Goal: Task Accomplishment & Management: Use online tool/utility

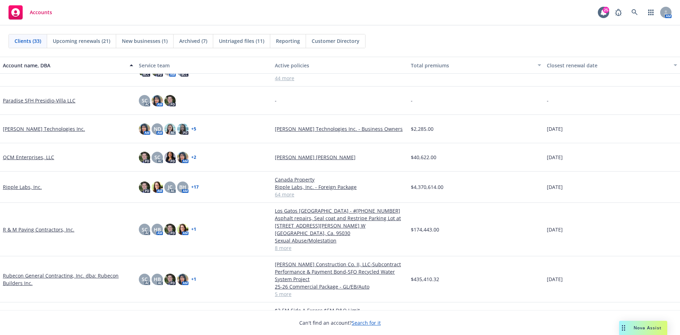
scroll to position [603, 0]
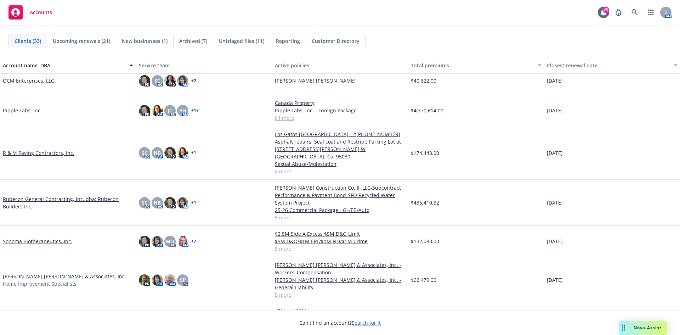
click at [35, 149] on link "R & M Paving Contractors, Inc." at bounding box center [39, 152] width 72 height 7
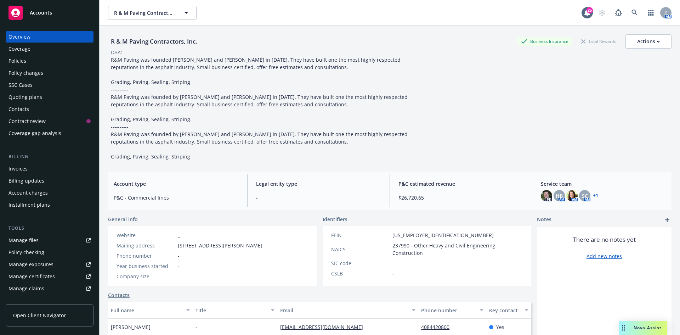
click at [39, 62] on div "Policies" at bounding box center [50, 60] width 82 height 11
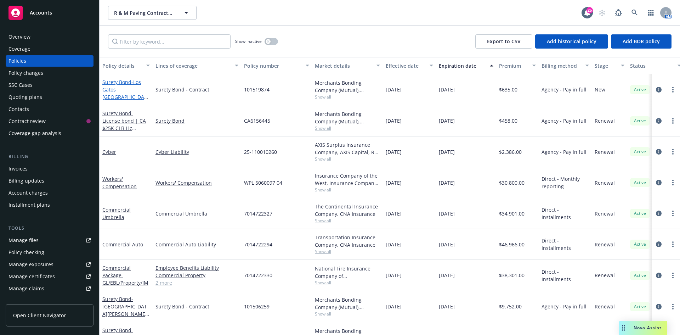
scroll to position [55, 0]
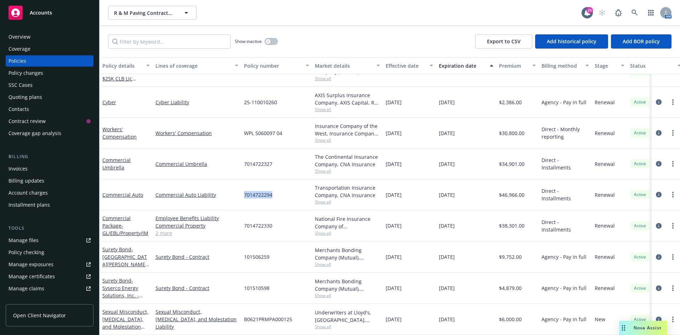
drag, startPoint x: 243, startPoint y: 190, endPoint x: 276, endPoint y: 190, distance: 32.6
click at [276, 190] on div "7014722294" at bounding box center [276, 194] width 71 height 31
copy span "7014722294"
click at [134, 191] on link "Commercial Auto" at bounding box center [122, 194] width 41 height 7
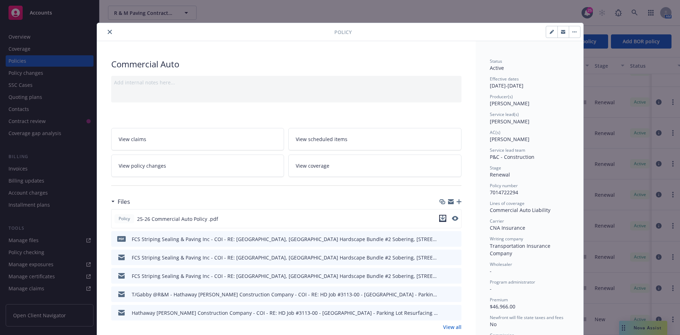
click at [442, 219] on icon "download file" at bounding box center [443, 218] width 6 height 6
click at [457, 200] on icon "button" at bounding box center [459, 201] width 5 height 5
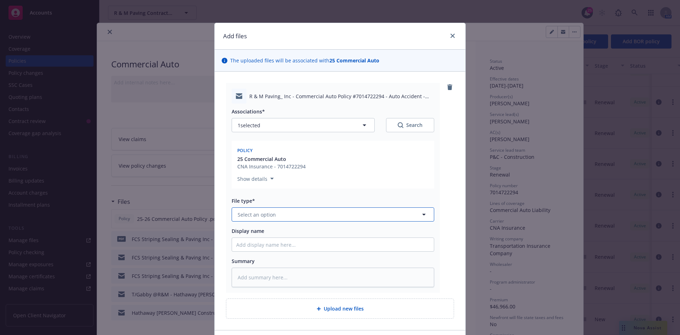
click at [281, 214] on button "Select an option" at bounding box center [333, 214] width 203 height 14
type input "em"
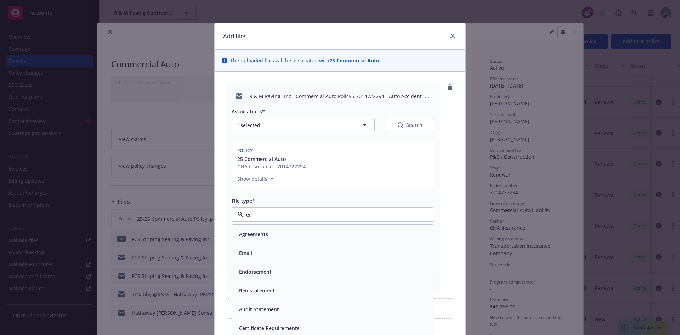
click at [308, 259] on div "Email" at bounding box center [333, 252] width 202 height 19
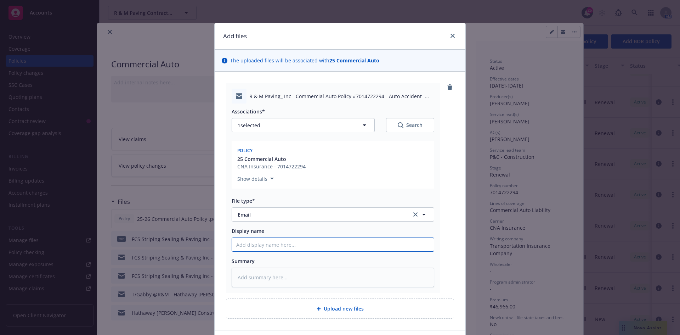
click at [310, 247] on input "Display name" at bounding box center [333, 244] width 202 height 13
type textarea "x"
type input "T"
type textarea "x"
type input "T/"
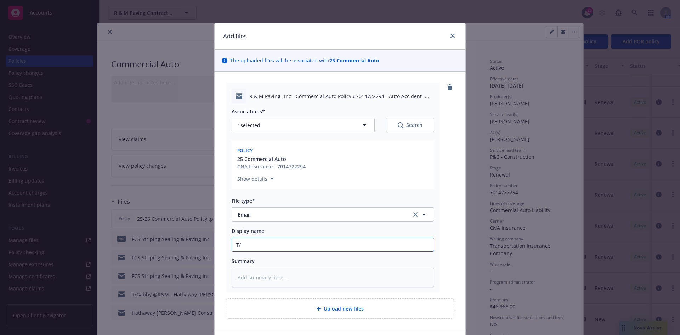
type textarea "x"
type input "T/I"
type textarea "x"
type input "T/In"
type textarea "x"
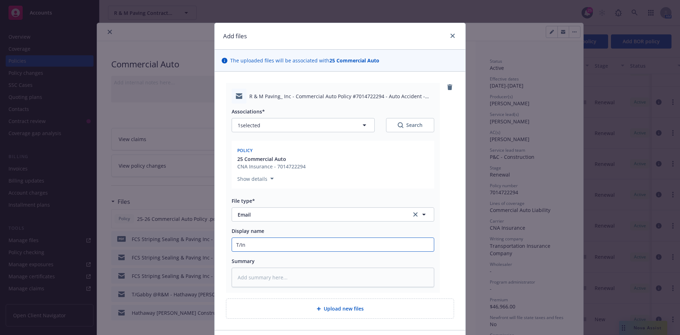
type input "T/Ins"
type textarea "x"
type input "T/Insu"
type textarea "x"
type input "T/Insur"
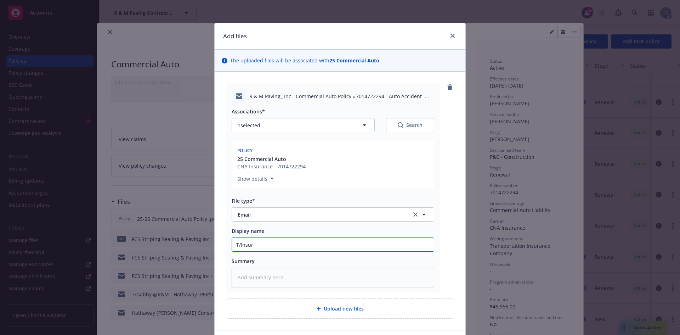
type textarea "x"
type input "T/Insure"
type textarea "x"
type input "T/Insured"
type textarea "x"
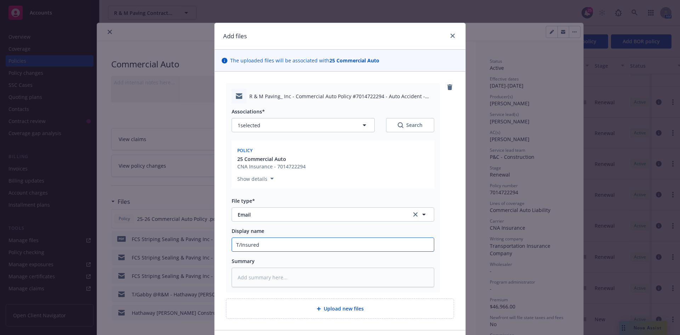
type input "T/Insured"
type textarea "x"
type input "T/Insured -"
type textarea "x"
type input "T/Insured -"
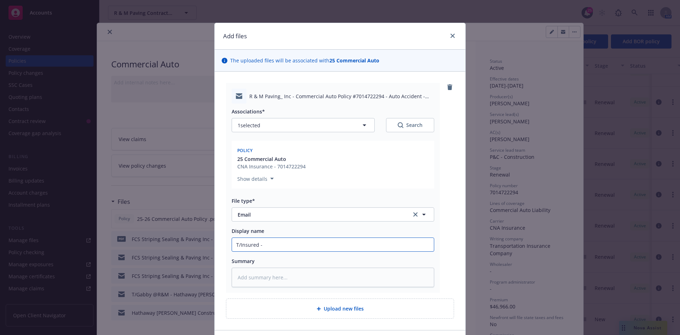
type textarea "x"
type input "T/Insured - t"
type textarea "x"
type input "T/Insured -"
type textarea "x"
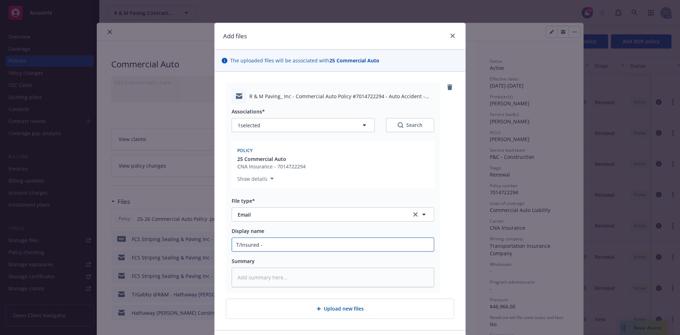
type input "T/Insured - R"
type textarea "x"
type input "T/Insured - Re"
type textarea "x"
type input "T/Insured - Rep"
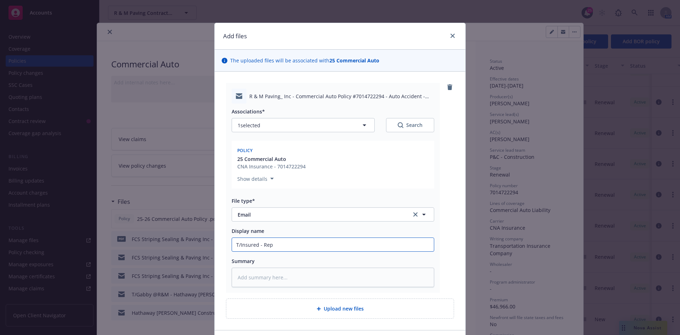
type textarea "x"
type input "T/Insured - Repo"
type textarea "x"
type input "T/Insured - Repor"
type textarea "x"
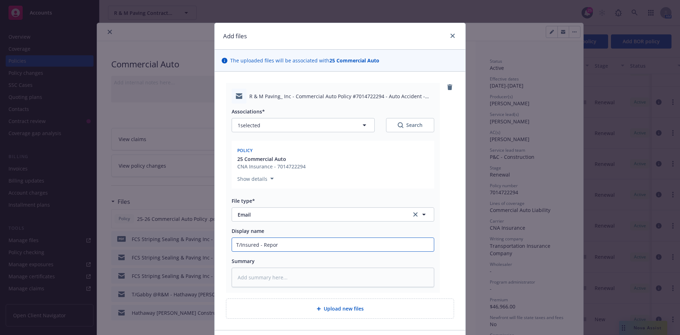
type input "T/Insured - Report"
type textarea "x"
type input "T/Insured - Report"
type textarea "x"
type input "T/Insured - Report A"
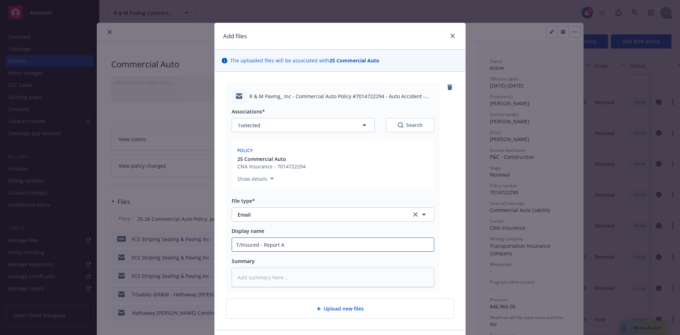
type textarea "x"
type input "T/Insured - Report Au"
type textarea "x"
type input "T/Insured - Report Auto"
type textarea "x"
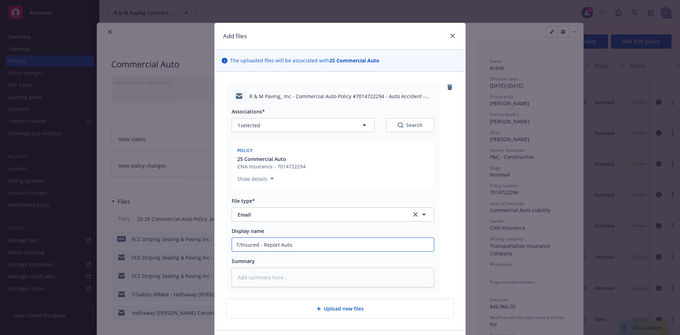
type input "T/Insured - Report Auto"
type textarea "x"
type input "T/Insured - Report Auto A"
type textarea "x"
type input "T/Insured - Report Auto Ac"
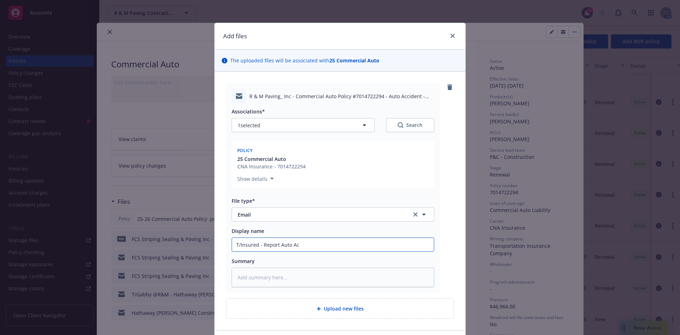
type textarea "x"
type input "T/Insured - Report Auto Acci"
type textarea "x"
type input "T/Insured - Report Auto Accid"
type textarea "x"
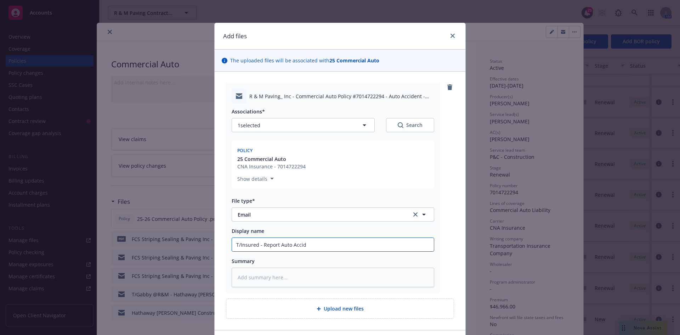
type input "T/Insured - Report Auto Accide"
type textarea "x"
type input "T/Insured - Report Auto Acciden"
type textarea "x"
type input "T/Insured - Report Auto Accident"
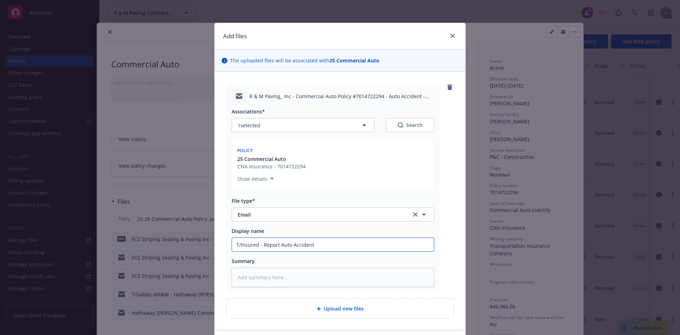
type textarea "x"
type input "T/Insured - Report Auto Accident"
type textarea "x"
type input "T/Insured - Report Auto Accident i"
type textarea "x"
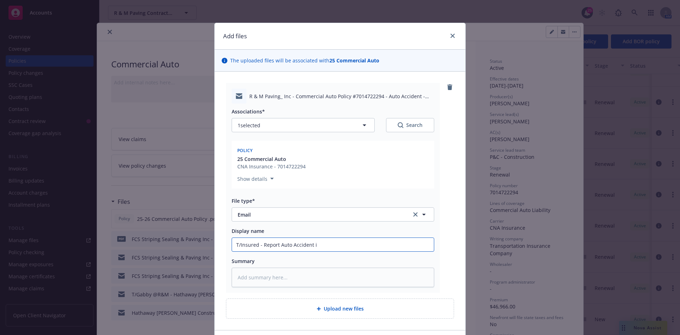
type input "T/Insured - Report Auto Accident in"
type textarea "x"
type input "T/Insured - Report Auto Accident inc"
type textarea "x"
type input "T/Insured - Report Auto Accident incl"
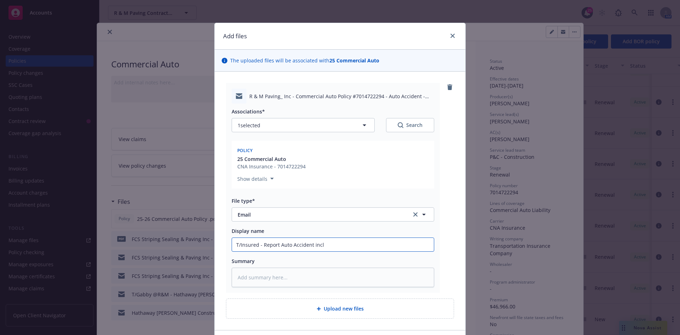
type textarea "x"
type input "T/Insured - Report Auto Accident inclu"
type textarea "x"
type input "T/Insured - Report Auto Accident incl"
type textarea "x"
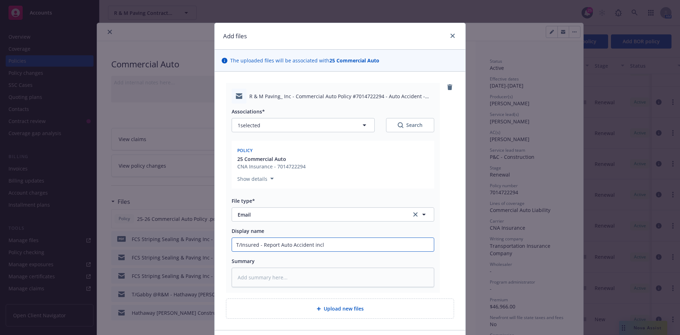
type input "T/Insured - Report Auto Accident inc"
type textarea "x"
type input "T/Insured - Report Auto Accident in"
type textarea "x"
type input "T/Insured - Report Auto Accident inv"
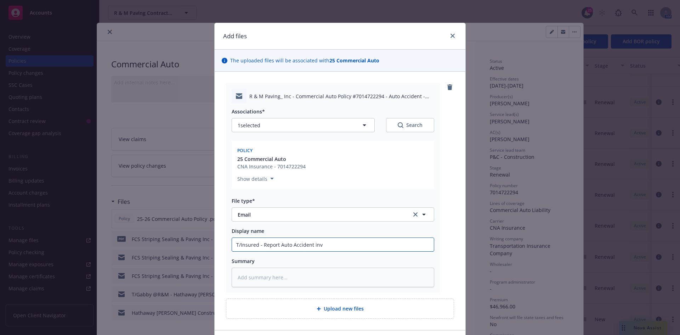
type textarea "x"
type input "T/Insured - Report Auto Accident invo"
type textarea "x"
type input "T/Insured - Report Auto Accident invol"
type textarea "x"
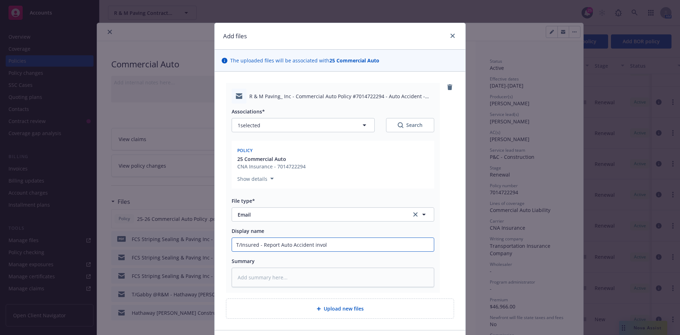
type input "T/Insured - Report Auto Accident involv"
type textarea "x"
type input "T/Insured - Report Auto Accident involvi"
type textarea "x"
type input "T/Insured - Report Auto Accident involvin"
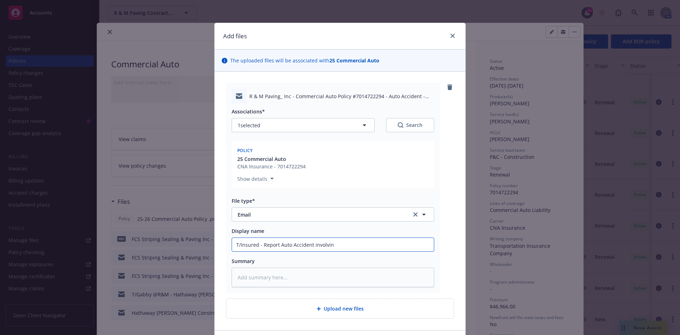
type textarea "x"
type input "T/Insured - Report Auto Accident involving"
type textarea "x"
type input "T/Insured - Report Auto Accident involving"
type textarea "x"
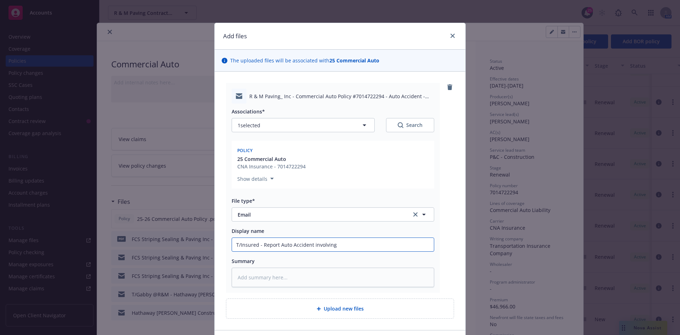
type input "T/Insured - Report Auto Accident involving M"
type textarea "x"
type input "T/Insured - Report Auto Accident involving Ma"
type textarea "x"
type input "T/Insured - Report Auto Accident involving Mat"
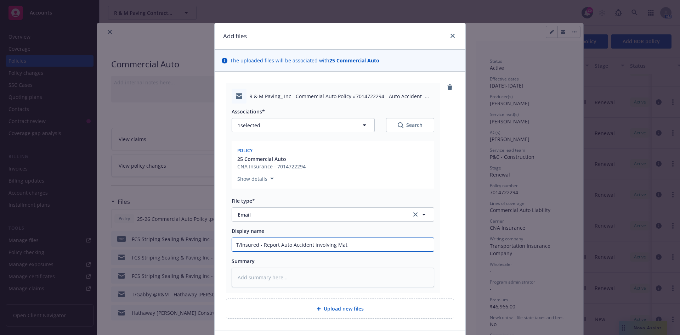
type textarea "x"
type input "T/Insured - Report Auto Accident involving Matt"
type textarea "x"
type input "T/Insured - Report Auto Accident involving Matt"
type textarea "x"
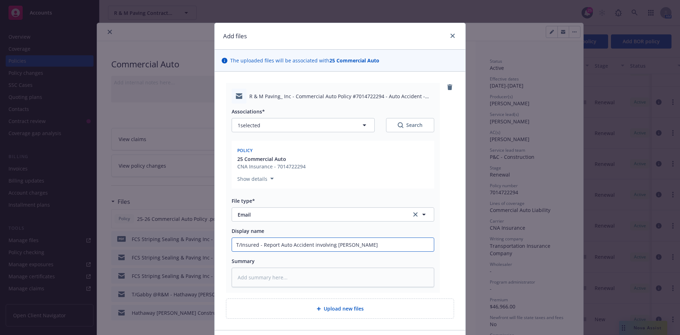
type input "T/Insured - Report Auto Accident involving Matt C"
type textarea "x"
type input "T/Insured - Report Auto Accident involving Matt Co"
type textarea "x"
type input "T/Insured - Report Auto Accident involving Matt Cod"
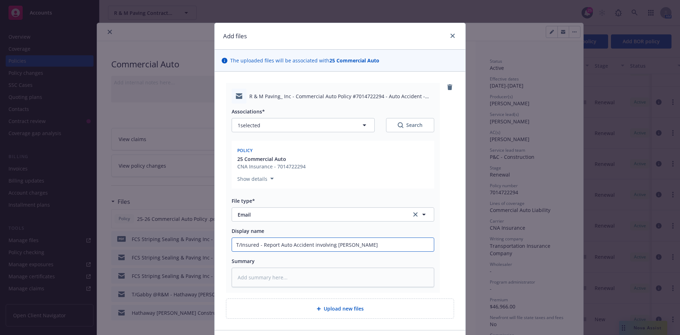
type textarea "x"
type input "T/Insured - Report Auto Accident involving Matt Codi"
type textarea "x"
type input "T/Insured - Report Auto Accident involving Matt Codip"
type textarea "x"
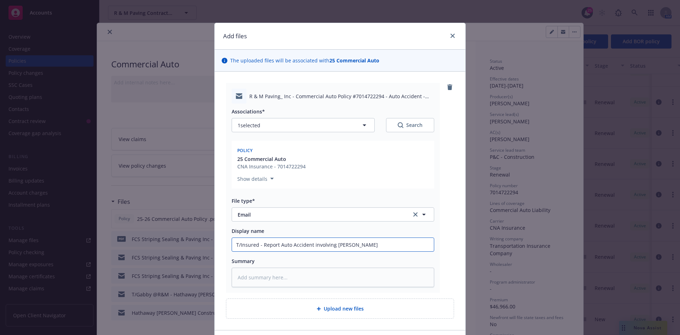
type input "T/Insured - Report Auto Accident involving Matt Codipi"
type textarea "x"
type input "T/Insured - Report Auto Accident involving Matt Codipil"
type textarea "x"
type input "T/Insured - Report Auto Accident involving Matt Codipill"
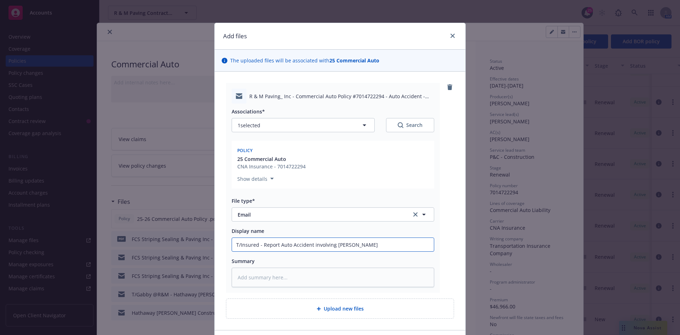
type textarea "x"
type input "T/Insured - Report Auto Accident involving Matt Codipilly"
type textarea "x"
type input "T/Insured - Report Auto Accident involving Matt Codipilly"
type textarea "x"
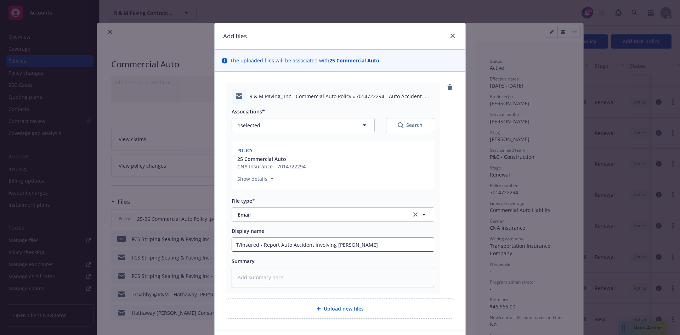
type input "T/Insured - Report Auto Accident involving Matt Codipilly @"
type textarea "x"
type input "T/Insured - Report Auto Accident involving Matt Codipilly @r"
type textarea "x"
type input "T/Insured - Report Auto Accident involving Matt Codipilly @"
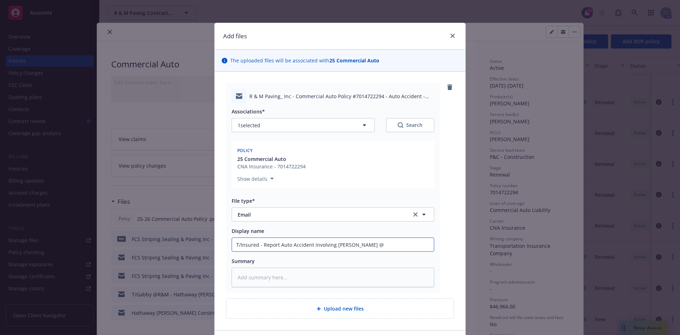
type textarea "x"
type input "T/Insured - Report Auto Accident involving Matt Codipilly @R"
type textarea "x"
type input "T/Insured - Report Auto Accident involving Matt Codipilly @R&"
type textarea "x"
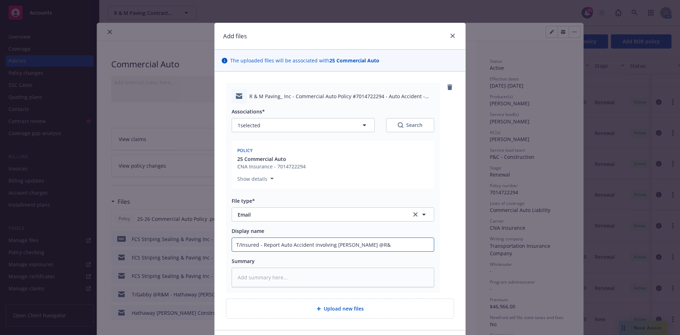
type input "T/Insured - Report Auto Accident involving Matt Codipilly @R&M"
type textarea "x"
type input "T/Insured - Report Auto Accident involving Matt Codipilly @R&M"
type textarea "x"
type input "T/Insured - Report Auto Accident involving Matt Codipilly @R&M -"
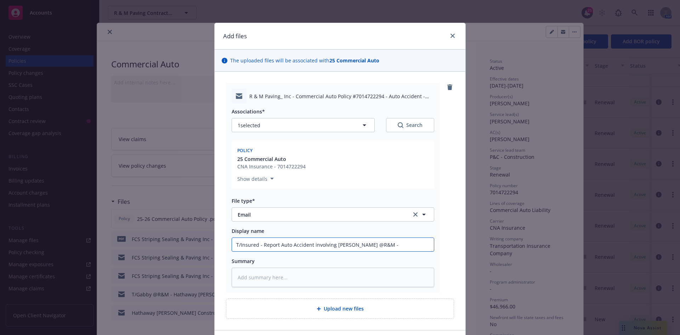
type textarea "x"
type input "T/Insured - Report Auto Accident involving Matt Codipilly @R&M -"
click at [412, 248] on input "T/Insured - Report Auto Accident involving Matt Codipilly @R&M -" at bounding box center [333, 244] width 202 height 13
paste input "Thank you for the call this morning and sorry to hear about the accident. Our c…"
type textarea "x"
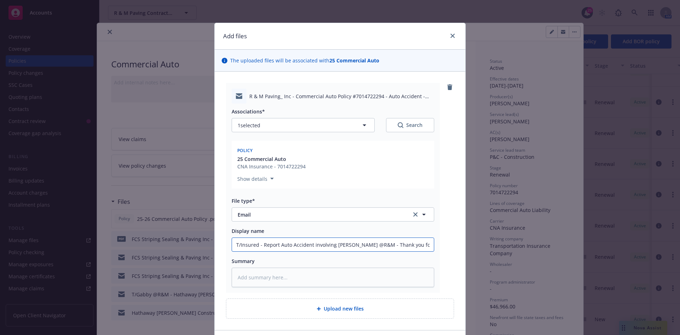
scroll to position [0, 2024]
type input "T/Insured - Report Auto Accident involving Matt Codipilly @R&M - Thank you for …"
click at [395, 274] on textarea at bounding box center [333, 277] width 203 height 19
paste textarea "Thank you for the call this morning and sorry to hear about the accident. Our c…"
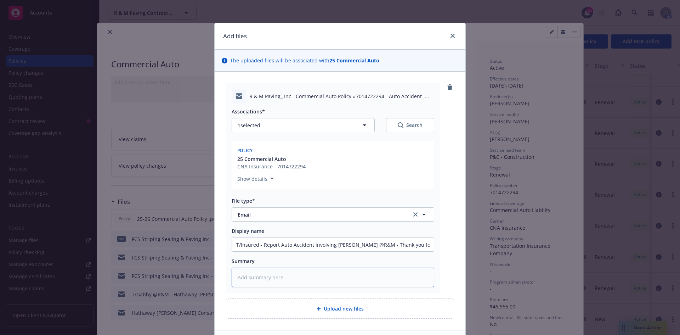
type textarea "x"
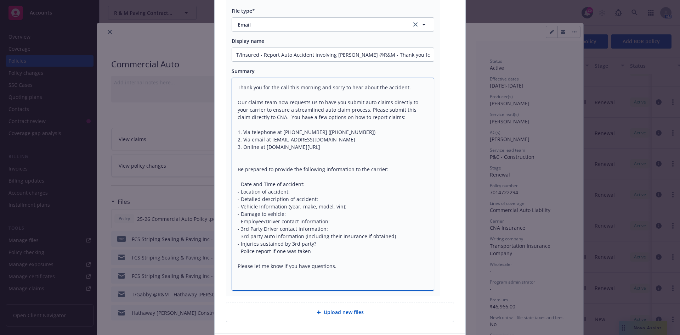
scroll to position [137, 0]
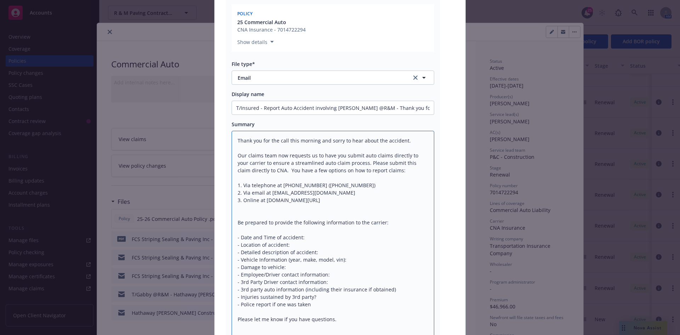
type textarea "Thank you for the call this morning and sorry to hear about the accident. Our c…"
click at [309, 109] on input "T/Insured - Report Auto Accident involving Matt Codipilly @R&M - Thank you for …" at bounding box center [333, 107] width 202 height 13
type textarea "x"
type input "T/Insured - Report Auto Accident involving Matt Codipilly @R&M - Thank you for …"
type textarea "x"
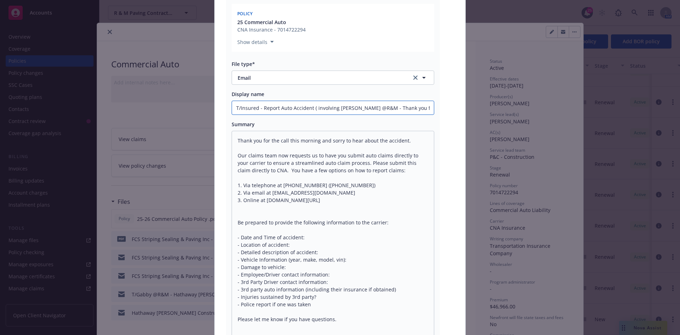
type input "T/Insured - Report Auto Accident ( involving Matt Codipilly @R&M - Thank you fo…"
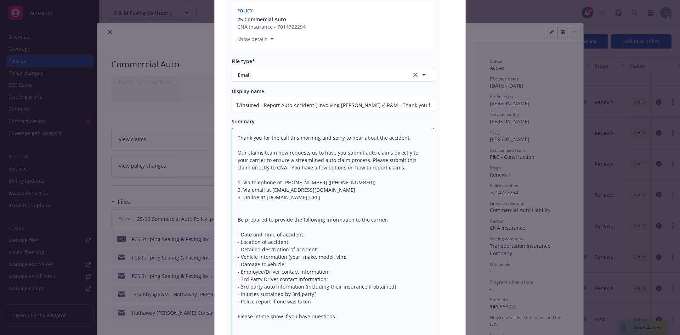
type textarea "x"
type textarea "Thank you for the call this morning and sorry to hear about the accident. Our c…"
click at [313, 106] on input "T/Insured - Report Auto Accident ( involving Matt Codipilly @R&M - Thank you fo…" at bounding box center [333, 104] width 202 height 13
click at [312, 106] on input "T/Insured - Report Auto Accident ( involving Matt Codipilly @R&M - Thank you fo…" at bounding box center [333, 104] width 202 height 13
type textarea "x"
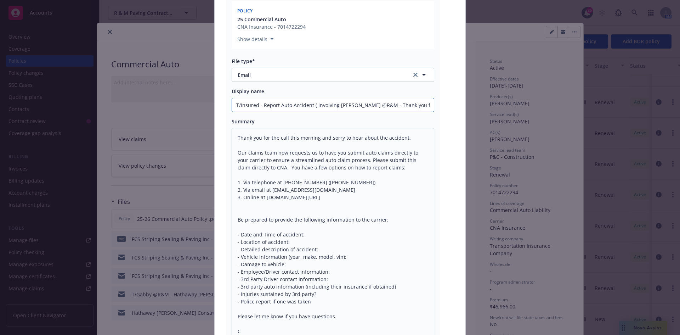
type input "T/Insured - Report Auto Accident (D involving Matt Codipilly @R&M - Thank you f…"
type textarea "x"
type input "T/Insured - Report Auto Accident (DO involving Matt Codipilly @R&M - Thank you …"
type textarea "x"
type input "T/Insured - Report Auto Accident (DOL involving Matt Codipilly @R&M - Thank you…"
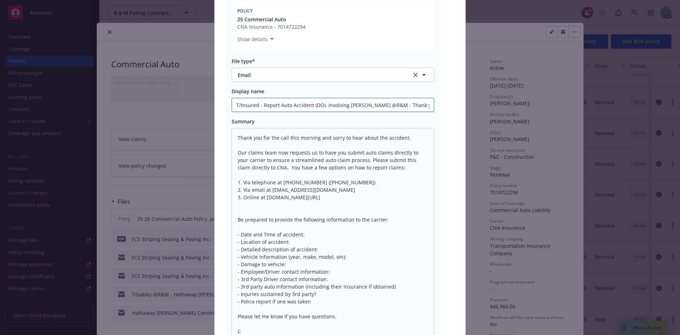
type textarea "x"
type input "T/Insured - Report Auto Accident (DOL involving Matt Codipilly @R&M - Thank you…"
type textarea "x"
type input "T/Insured - Report Auto Accident (DOL 1 involving Matt Codipilly @R&M - Thank y…"
type textarea "x"
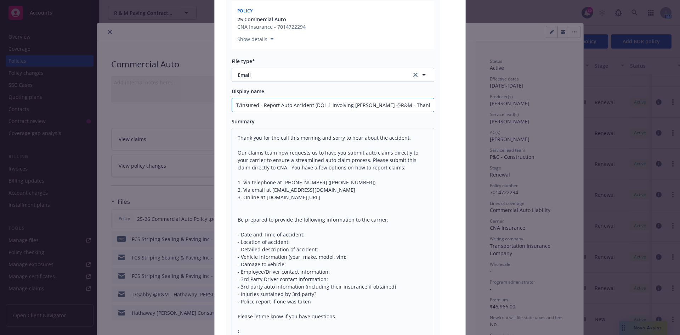
type input "T/Insured - Report Auto Accident (DOL 10 involving Matt Codipilly @R&M - Thank …"
type textarea "x"
type input "T/Insured - Report Auto Accident (DOL 10/ involving Matt Codipilly @R&M - Thank…"
type textarea "x"
type input "T/Insured - Report Auto Accident (DOL 10/1 involving Matt Codipilly @R&M - Than…"
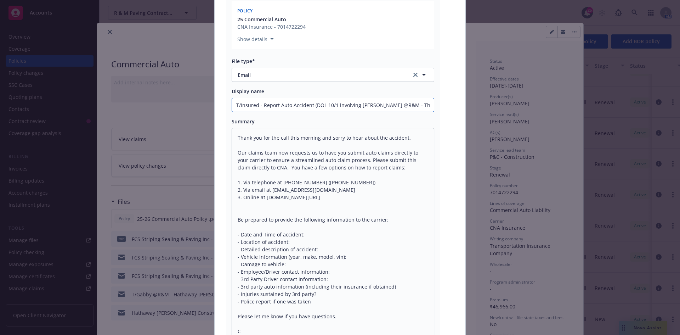
type textarea "x"
type input "T/Insured - Report Auto Accident (DOL 10/13 involving Matt Codipilly @R&M - Tha…"
type textarea "x"
type input "T/Insured - Report Auto Accident (DOL 10/13/ involving Matt Codipilly @R&M - Th…"
type textarea "x"
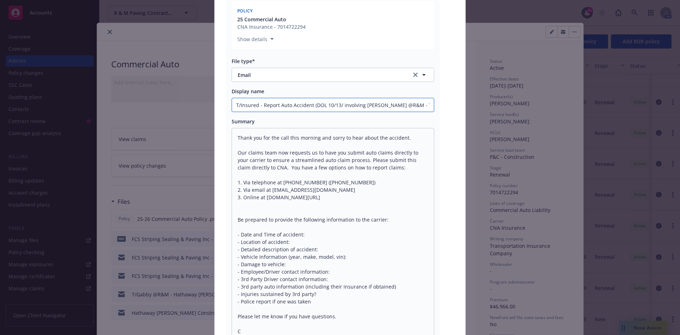
type input "T/Insured - Report Auto Accident (DOL 10/13/2 involving Matt Codipilly @R&M - T…"
type textarea "x"
type input "T/Insured - Report Auto Accident (DOL 10/13/25 involving Matt Codipilly @R&M - …"
type textarea "x"
type input "T/Insured - Report Auto Accident (DOL 10/13/25) involving Matt Codipilly @R&M -…"
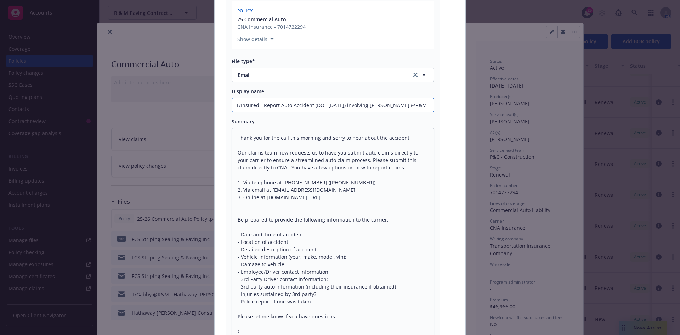
type textarea "x"
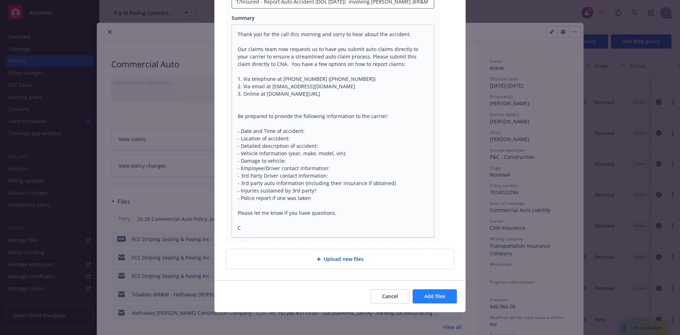
type input "T/Insured - Report Auto Accident (DOL 10/13/25) involving Matt Codipilly @R&M -…"
click at [431, 294] on span "Add files" at bounding box center [435, 296] width 21 height 7
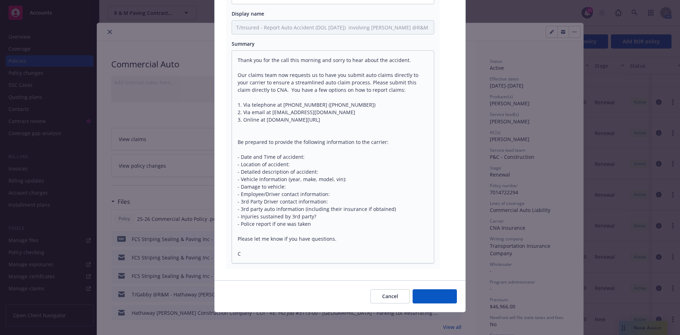
scroll to position [217, 0]
type textarea "x"
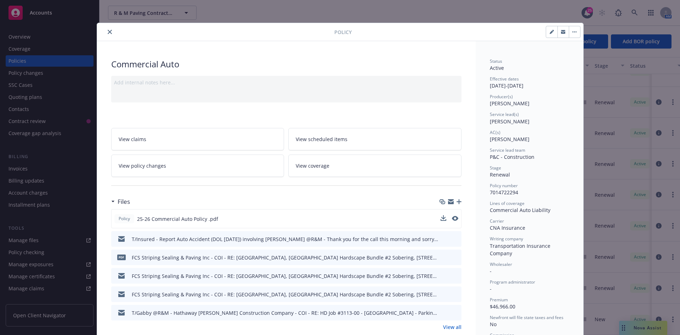
click at [106, 34] on button "close" at bounding box center [110, 32] width 9 height 9
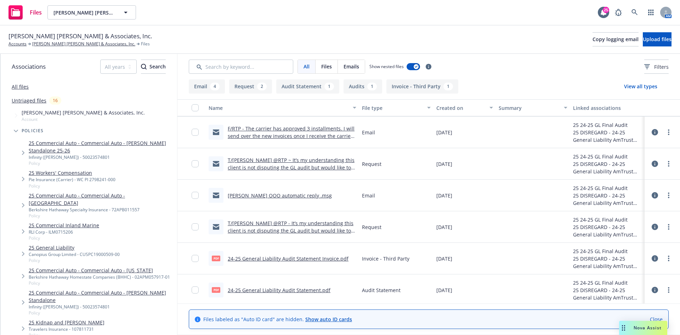
scroll to position [96, 0]
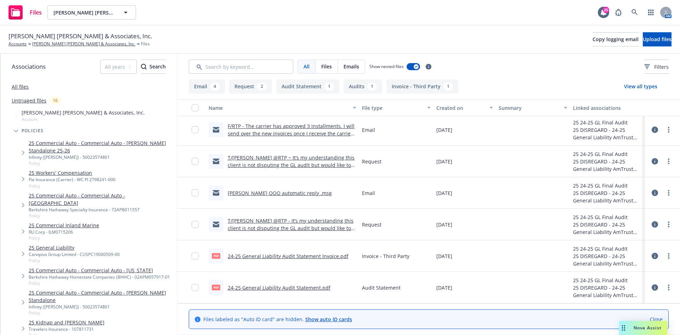
click at [297, 256] on link "24-25 General Liability Audit Statement Invoice.pdf" at bounding box center [288, 256] width 121 height 7
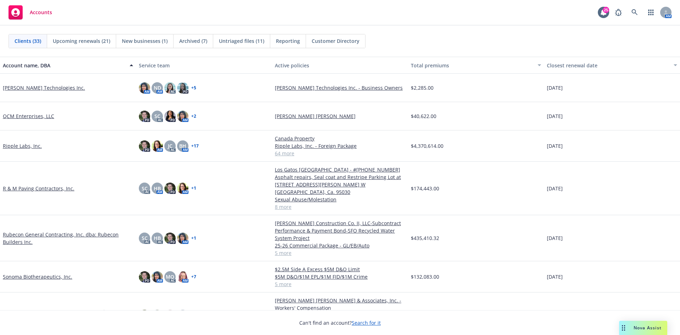
scroll to position [638, 0]
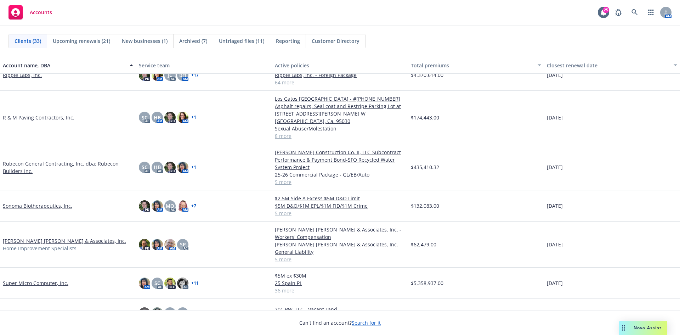
click at [45, 237] on link "[PERSON_NAME] [PERSON_NAME] & Associates, Inc." at bounding box center [64, 240] width 123 height 7
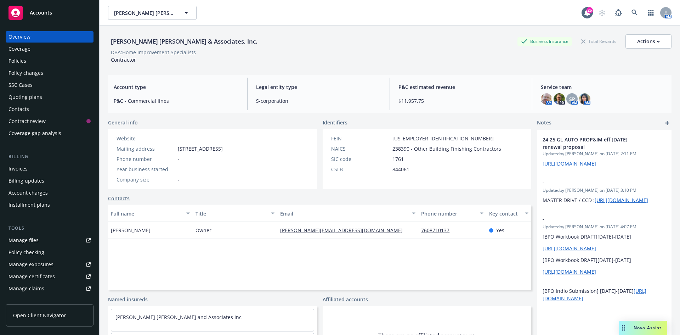
click at [30, 61] on div "Policies" at bounding box center [50, 60] width 82 height 11
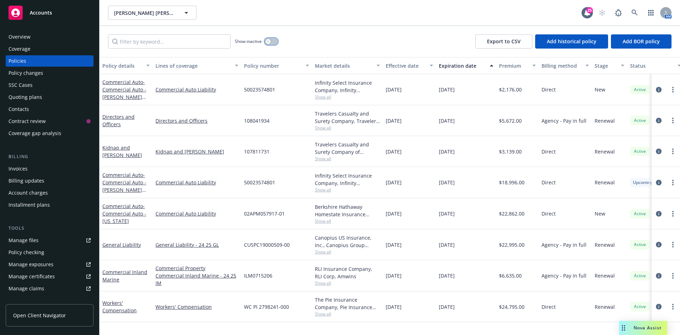
click at [274, 44] on button "button" at bounding box center [271, 41] width 13 height 7
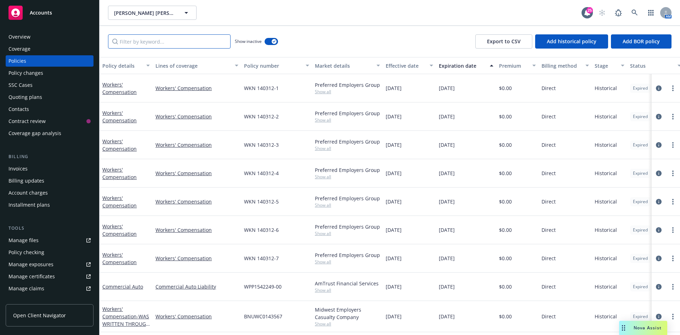
click at [157, 36] on input "Filter by keyword..." at bounding box center [169, 41] width 123 height 14
paste input "AES123233601"
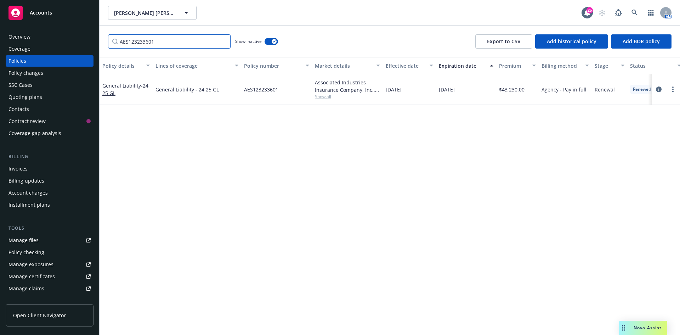
type input "AES123233601"
click at [123, 89] on div "General Liability - 24 25 GL" at bounding box center [125, 89] width 47 height 15
click at [123, 86] on link "General Liability - 24 25 GL" at bounding box center [125, 89] width 46 height 14
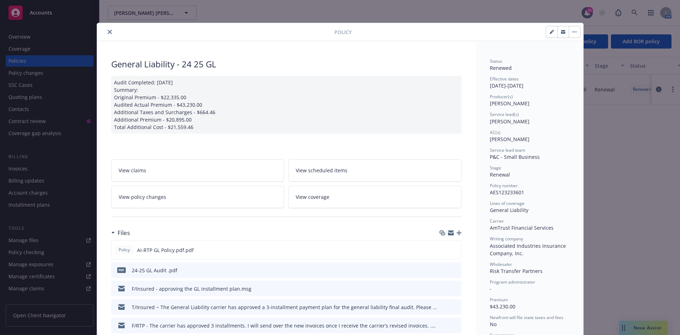
click at [106, 34] on button "close" at bounding box center [110, 32] width 9 height 9
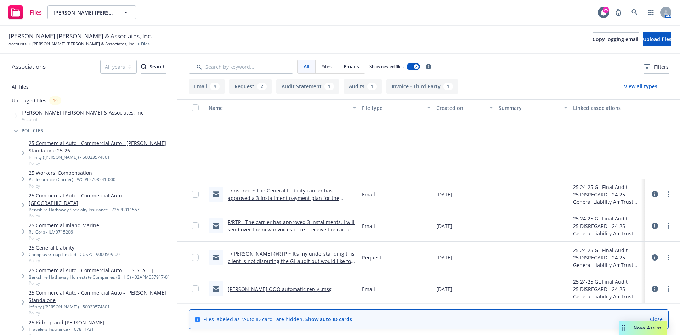
scroll to position [96, 0]
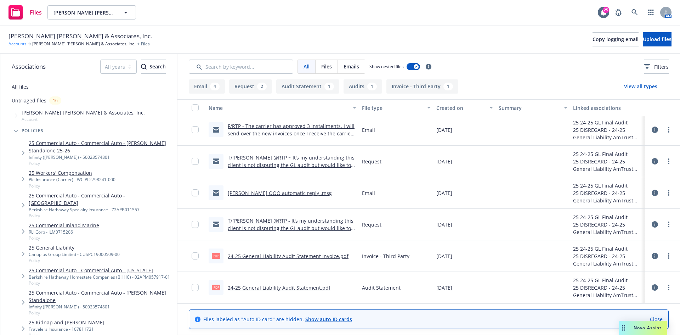
click at [21, 41] on link "Accounts" at bounding box center [18, 44] width 18 height 6
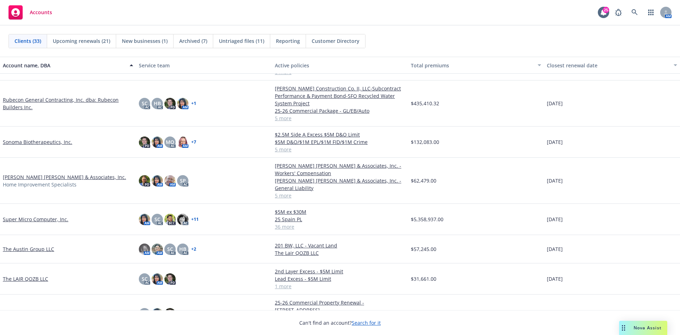
scroll to position [699, 0]
click at [45, 310] on link "[PERSON_NAME] and [PERSON_NAME] No 2 LLC" at bounding box center [59, 313] width 113 height 7
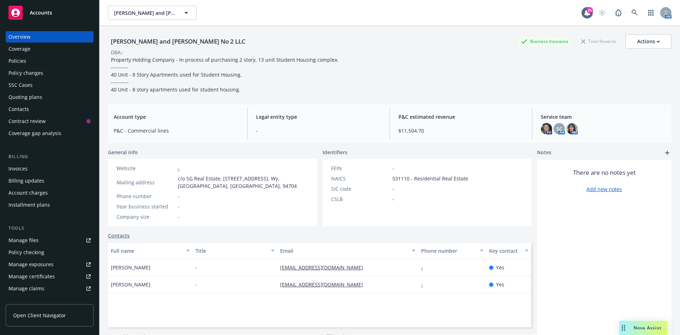
click at [24, 62] on div "Policies" at bounding box center [18, 60] width 18 height 11
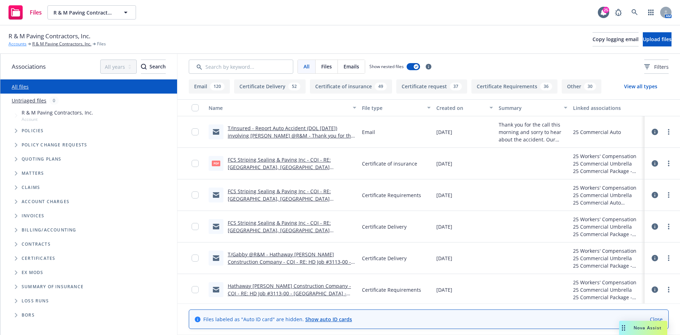
click at [19, 44] on link "Accounts" at bounding box center [18, 44] width 18 height 6
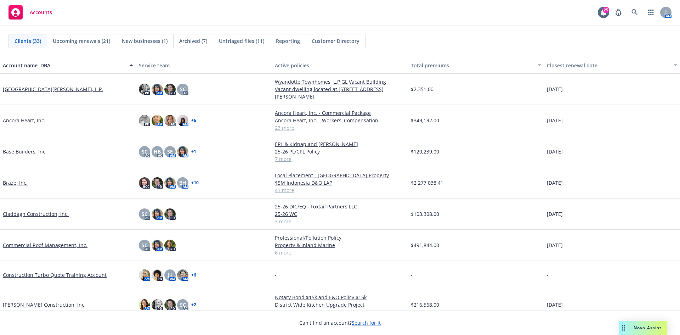
click at [32, 243] on link "Commercial Roof Management, Inc." at bounding box center [45, 244] width 85 height 7
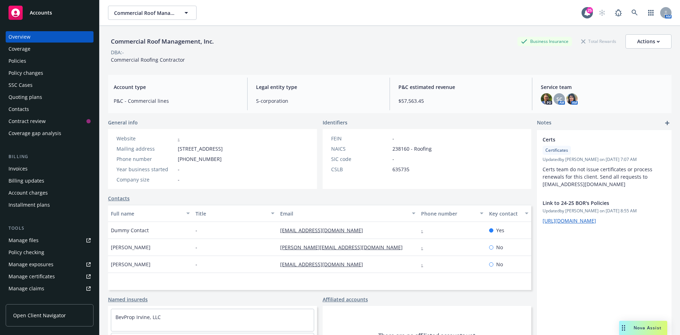
click at [27, 68] on div "Policy changes" at bounding box center [26, 72] width 35 height 11
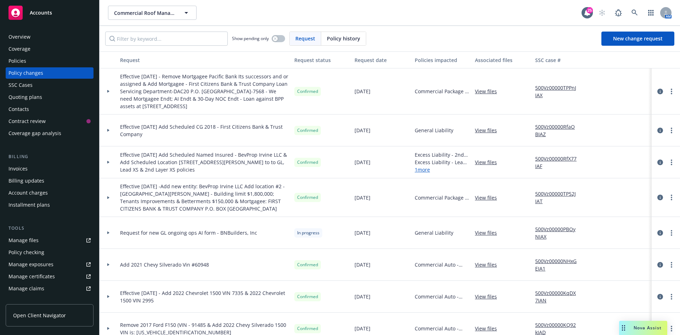
drag, startPoint x: 119, startPoint y: 124, endPoint x: 146, endPoint y: 135, distance: 29.2
click at [146, 135] on div "Effective [DATE] Add Scheduled CG 2018 - First Citizens Bank & Trust Company" at bounding box center [204, 130] width 174 height 32
click at [670, 131] on link "more" at bounding box center [672, 130] width 9 height 9
click at [623, 161] on link "Edit request summary" at bounding box center [610, 159] width 122 height 14
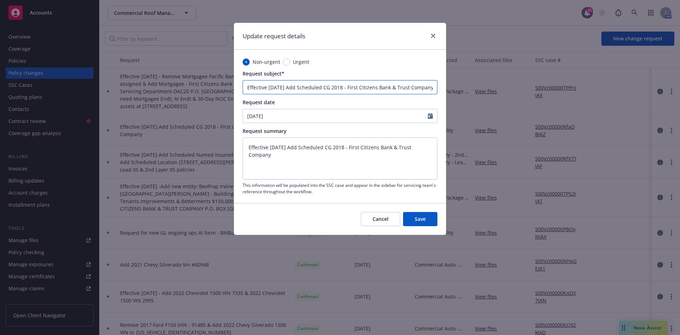
click at [431, 87] on input "Effective [DATE] Add Scheduled CG 2018 - First Citizens Bank & Trust Company" at bounding box center [340, 87] width 195 height 14
type input "Effective [DATE] Add Scheduled CG 2018 - First Citizens Bank & Trust Company -"
type textarea "x"
type input "Effective [DATE] Add Scheduled CG 2018 - First Citizens Bank & Trust Company -"
type textarea "x"
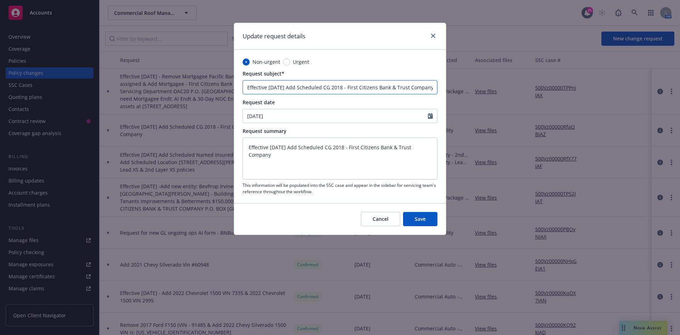
type input "Effective [DATE] Add Scheduled CG 2018 - First Citizens Bank & Trust Company - 2"
type textarea "x"
type input "Effective [DATE] Add Scheduled CG 2018 - First Citizens Bank & Trust Company - …"
type textarea "x"
type input "Effective [DATE] Add Scheduled CG 2018 - First Citizens Bank & Trust Company - …"
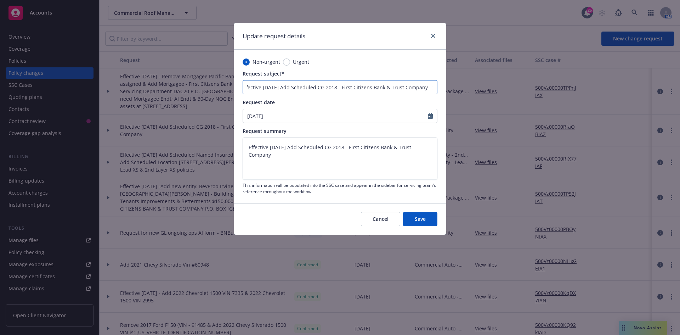
type textarea "x"
type input "Effective [DATE] Add Scheduled CG 2018 - First Citizens Bank & Trust Company - …"
type textarea "x"
type input "Effective [DATE] Add Scheduled CG 2018 - First Citizens Bank & Trust Company - …"
type textarea "x"
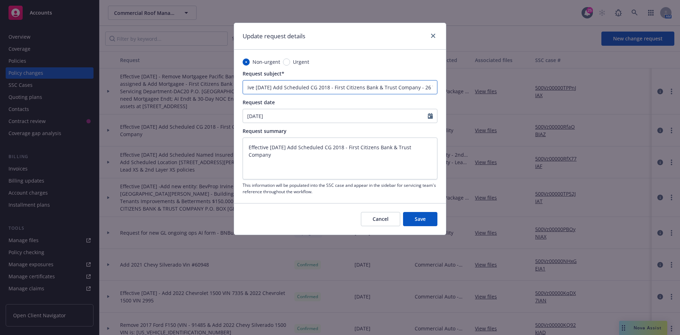
type input "Effective [DATE] Add Scheduled CG 2018 - First Citizens Bank & Trust Company - …"
type textarea "x"
type input "Effective [DATE] Add Scheduled CG 2018 - First Citizens Bank & Trust Company - …"
type textarea "x"
type input "Effective [DATE] Add Scheduled CG 2018 - First Citizens Bank & Trust Company - …"
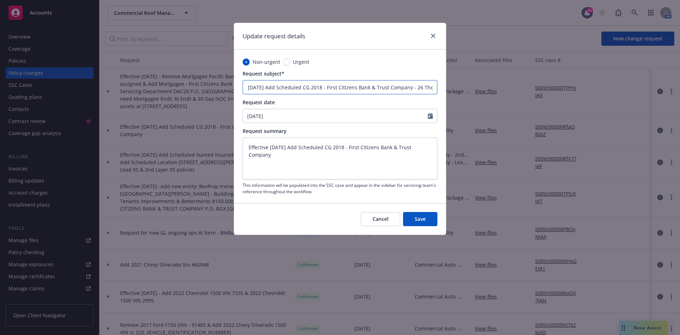
type textarea "x"
type input "Effective [DATE] Add Scheduled CG 2018 - First Citizens Bank & Trust Company - …"
type textarea "x"
type input "Effective [DATE] Add Scheduled CG 2018 - First Citizens Bank & Trust Company - …"
type textarea "x"
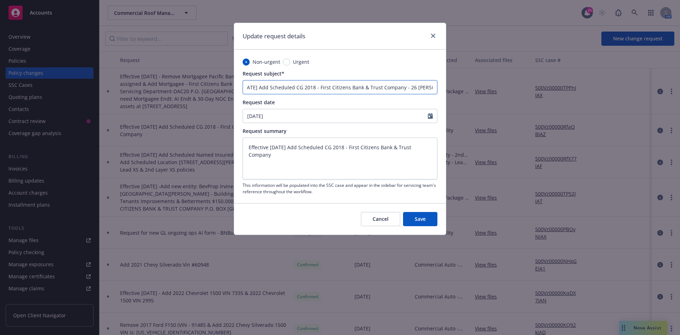
type input "Effective [DATE] Add Scheduled CG 2018 - First Citizens Bank & Trust Company - …"
type textarea "x"
type input "Effective [DATE] Add Scheduled CG 2018 - First Citizens Bank & Trust Company - …"
type textarea "x"
type input "Effective [DATE] Add Scheduled CG 2018 - First Citizens Bank & Trust Company - …"
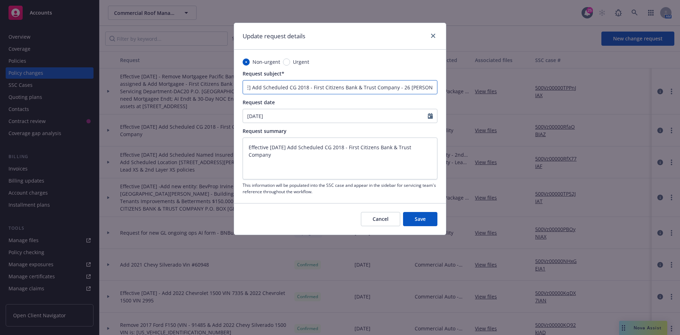
type textarea "x"
type input "Effective [DATE] Add Scheduled CG 2018 - First Citizens Bank & Trust Company - …"
type textarea "x"
type input "Effective [DATE] Add Scheduled CG 2018 - First Citizens Bank & Trust Company - …"
type textarea "x"
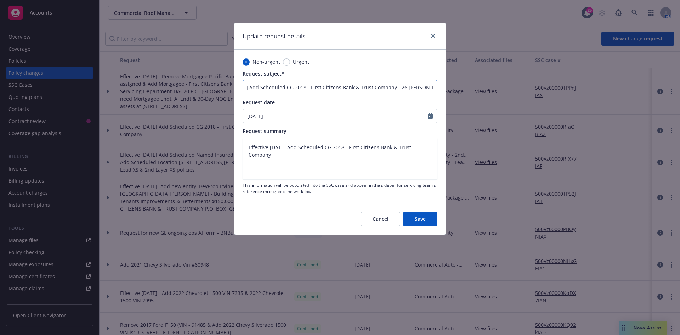
scroll to position [0, 38]
type input "Effective [DATE] Add Scheduled CG 2018 - First Citizens Bank & Trust Company - …"
type textarea "x"
type input "Effective [DATE] Add Scheduled CG 2018 - First Citizens Bank & Trust Company - …"
type textarea "x"
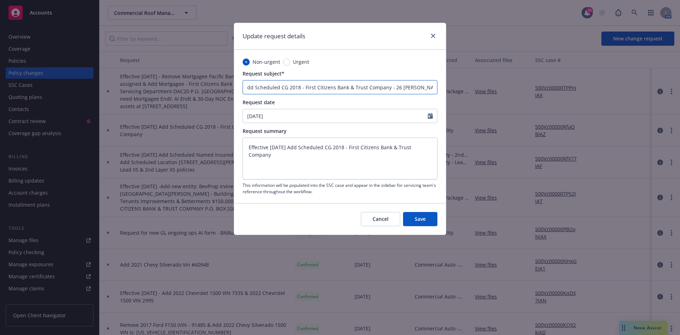
type input "Effective [DATE] Add Scheduled CG 2018 - First Citizens Bank & Trust Company - …"
type textarea "x"
type input "Effective [DATE] Add Scheduled CG 2018 - First Citizens Bank & Trust Company - …"
type textarea "x"
type input "Effective [DATE] Add Scheduled CG 2018 - First Citizens Bank & Trust Company - …"
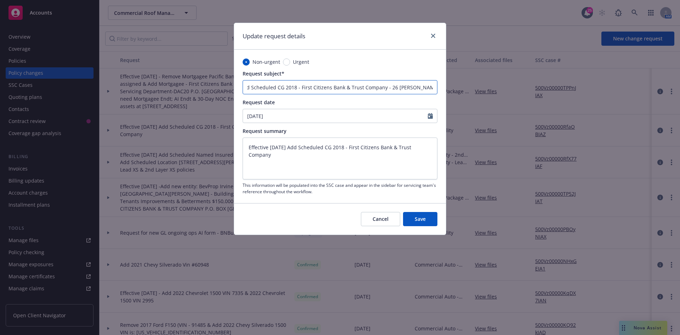
type textarea "x"
type input "Effective [DATE] Add Scheduled CG 2018 - First Citizens Bank & Trust Company - …"
type textarea "x"
type input "Effective [DATE] Add Scheduled CG 2018 - First Citizens Bank & Trust Company - …"
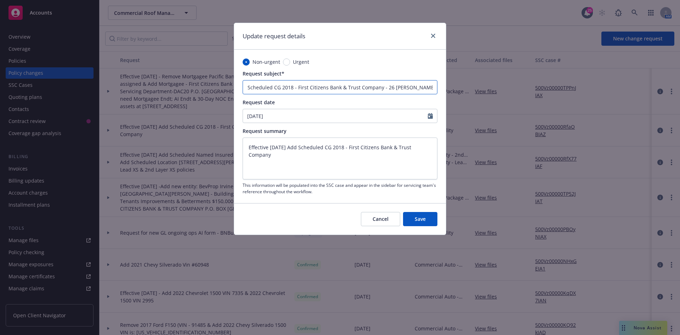
type textarea "x"
type input "Effective [DATE] Add Scheduled CG 2018 - First Citizens Bank & Trust Company - …"
type textarea "x"
type input "Effective [DATE] Add Scheduled CG 2018 - First Citizens Bank & Trust Company - …"
type textarea "x"
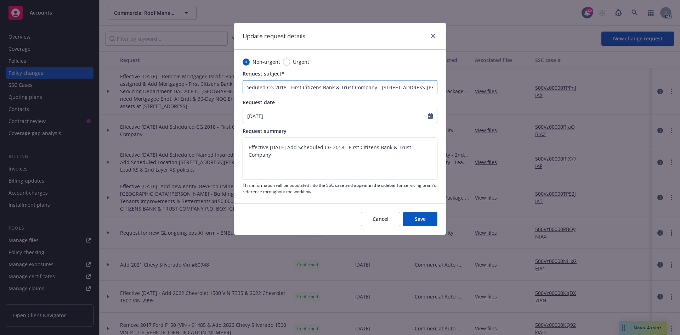
type input "Effective [DATE] Add Scheduled CG 2018 - First Citizens Bank & Trust Company - …"
type textarea "x"
type input "Effective [DATE] Add Scheduled CG 2018 - First Citizens Bank & Trust Company - …"
type textarea "x"
type input "Effective [DATE] Add Scheduled CG 2018 - First Citizens Bank & Trust Company - …"
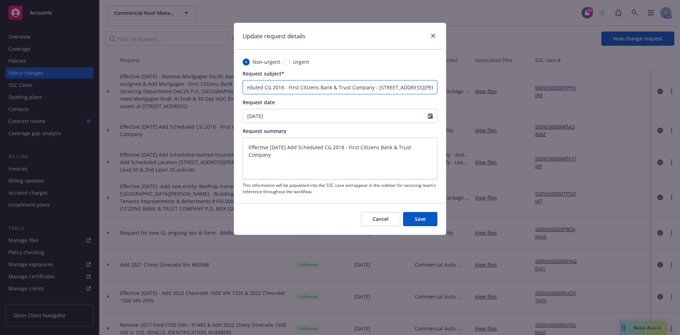
type textarea "x"
type input "Effective [DATE] Add Scheduled CG 2018 - First Citizens Bank & Trust Company - …"
type textarea "x"
type input "Effective [DATE] Add Scheduled CG 2018 - First Citizens Bank & Trust Company - …"
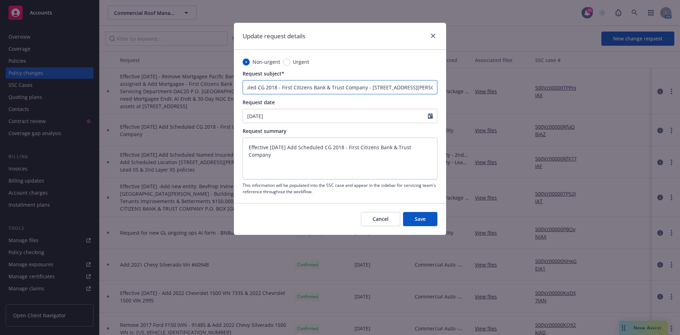
type textarea "x"
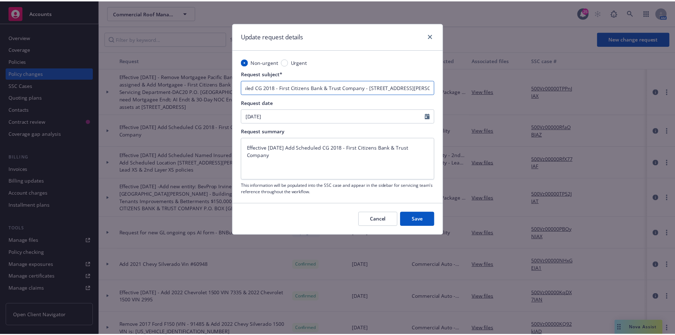
scroll to position [0, 0]
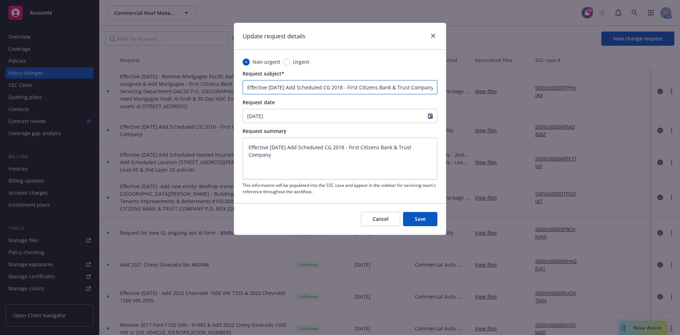
drag, startPoint x: 434, startPoint y: 89, endPoint x: 62, endPoint y: 80, distance: 371.9
click at [62, 80] on div "Update request details Non-urgent Urgent Request subject* Effective [DATE] Add …" at bounding box center [340, 167] width 680 height 335
type input "Effective [DATE] Add Scheduled CG 2018 - First Citizens Bank & Trust Company - …"
drag, startPoint x: 433, startPoint y: 150, endPoint x: 76, endPoint y: 145, distance: 357.7
click at [76, 145] on div "Update request details Non-urgent Urgent Request subject* Effective [DATE] Add …" at bounding box center [340, 167] width 680 height 335
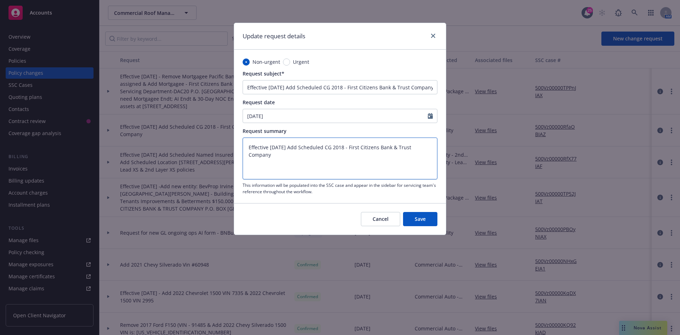
paste textarea "- 26 [PERSON_NAME] [GEOGRAPHIC_DATA], [GEOGRAPHIC_DATA]"
type textarea "Effective [DATE] Add Scheduled CG 2018 - First Citizens Bank & Trust Company - …"
type textarea "x"
type textarea "Effective [DATE] Add Scheduled CG 2018 - First Citizens Bank & Trust Company - …"
click at [418, 217] on span "Save" at bounding box center [420, 218] width 11 height 7
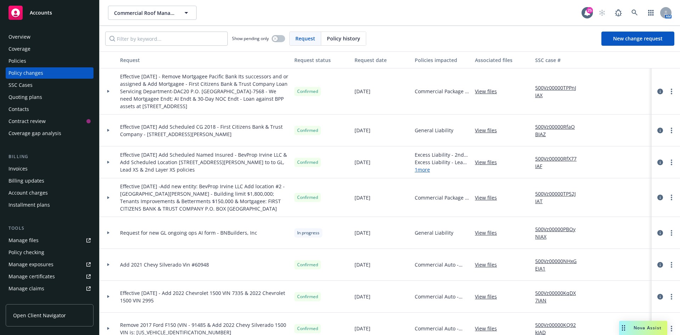
click at [631, 26] on div "Show pending only Request Policy history New change request" at bounding box center [390, 39] width 581 height 26
click at [623, 39] on span "New change request" at bounding box center [639, 38] width 50 height 7
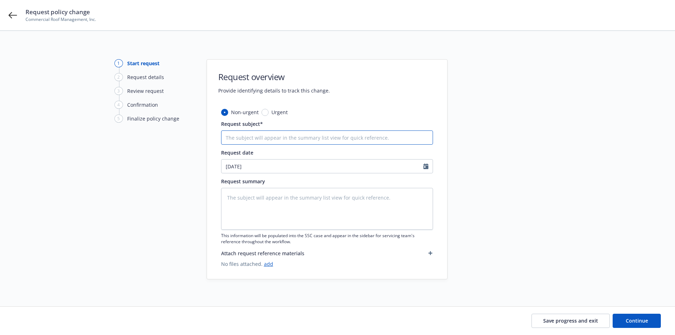
click at [271, 140] on input "Request subject*" at bounding box center [327, 137] width 212 height 14
paste input "Effective [DATE] Add Scheduled CG 2018 - First Citizens Bank & Trust Company - …"
type textarea "x"
type input "Effective [DATE] Add Scheduled CG 2018 - First Citizens Bank & Trust Company - …"
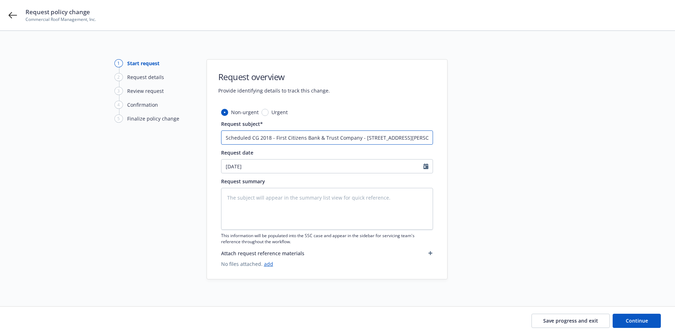
click at [238, 137] on input "Effective [DATE] Add Scheduled CG 2018 - First Citizens Bank & Trust Company - …" at bounding box center [327, 137] width 212 height 14
drag, startPoint x: 403, startPoint y: 137, endPoint x: 363, endPoint y: 140, distance: 40.2
click at [363, 140] on input "Effective [DATE] Add Scheduled CG 2018 - First Citizens Bank & Trust Company - …" at bounding box center [327, 137] width 212 height 14
type textarea "x"
type input "Effective [DATE] Add Scheduled CG 2018 - First Citizens Bank & Trust Company - …"
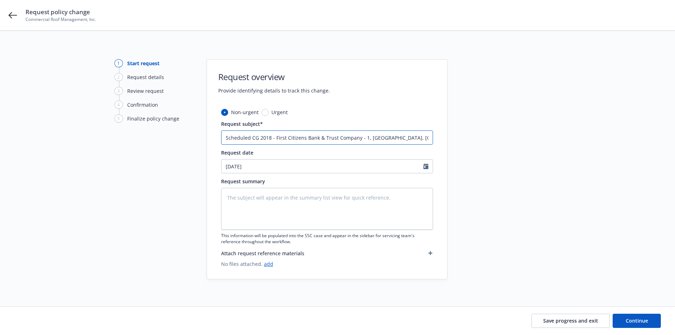
scroll to position [0, 12]
type textarea "x"
type input "Effective [DATE] Add Scheduled CG 2018 - First Citizens Bank & Trust Company - …"
type textarea "x"
type input "Effective [DATE] Add Scheduled CG 2018 - First Citizens Bank & Trust Company - …"
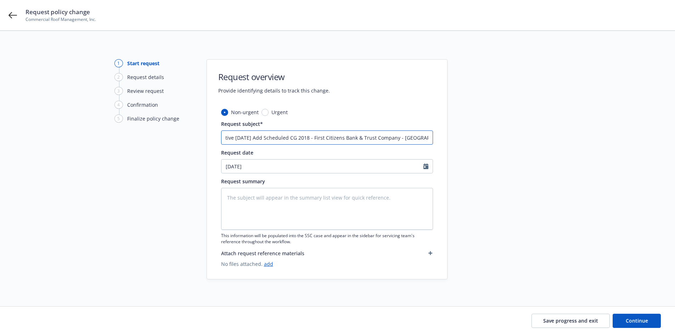
type textarea "x"
type input "Effective [DATE] Add Scheduled CG 2018 - First Citizens Bank & Trust Company - …"
type textarea "x"
type input "Effective [DATE] Add Scheduled CG 2018 - First Citizens Bank & Trust Company - …"
type textarea "x"
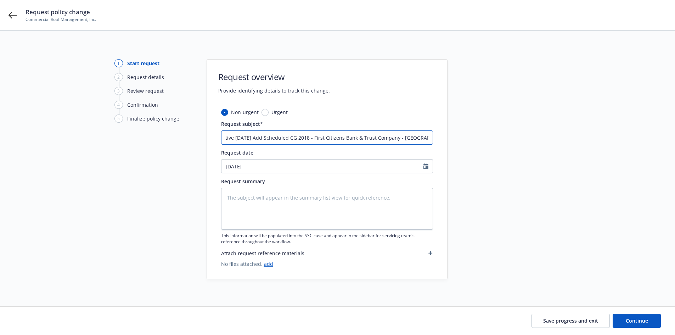
type input "Effective [DATE] Add Scheduled CG 2018 - First Citizens Bank & Trust Company - …"
type textarea "x"
type input "Effective [DATE] Add Scheduled CG 2018 - First Citizens Bank & Trust Company - …"
type textarea "x"
type input "Effective [DATE] Add Scheduled CG 2018 - First Citizens Bank & Trust Company - …"
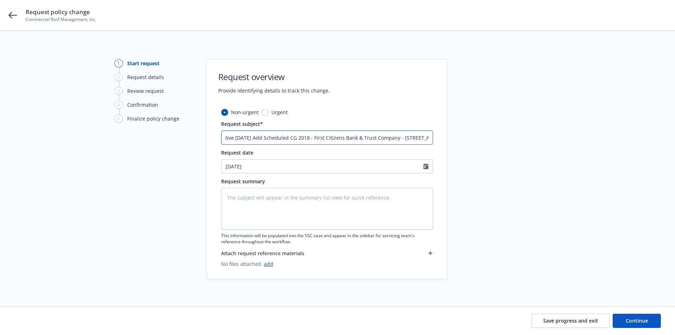
type textarea "x"
type input "Effective [DATE] Add Scheduled CG 2018 - First Citizens Bank & Trust Company - …"
type textarea "x"
type input "Effective [DATE] Add Scheduled CG 2018 - First Citizens Bank & Trust Company - …"
type textarea "x"
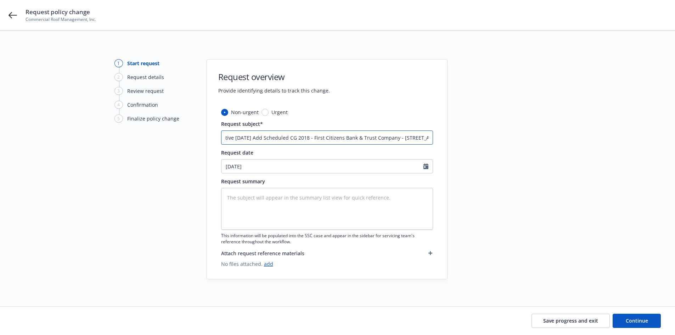
type input "Effective [DATE] Add Scheduled CG 2018 - First Citizens Bank & Trust Company - …"
type textarea "x"
type input "Effective [DATE] Add Scheduled CG 2018 - First Citizens Bank & Trust Company - …"
type textarea "x"
type input "Effective [DATE] Add Scheduled CG 2018 - First Citizens Bank & Trust Company - …"
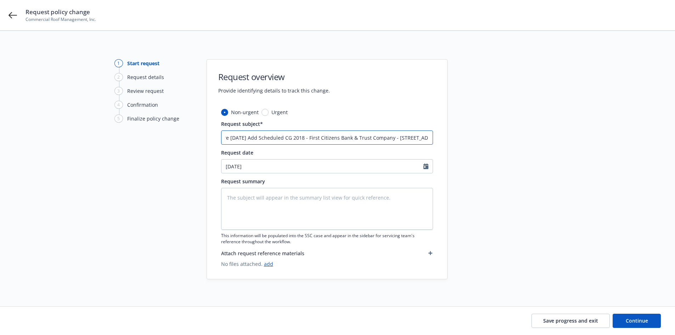
type textarea "x"
type input "Effective [DATE] Add Scheduled CG 2018 - First Citizens Bank & Trust Company - …"
type textarea "x"
type input "Effective [DATE] Add Scheduled CG 2018 - First Citizens Bank & Trust Company - …"
type textarea "x"
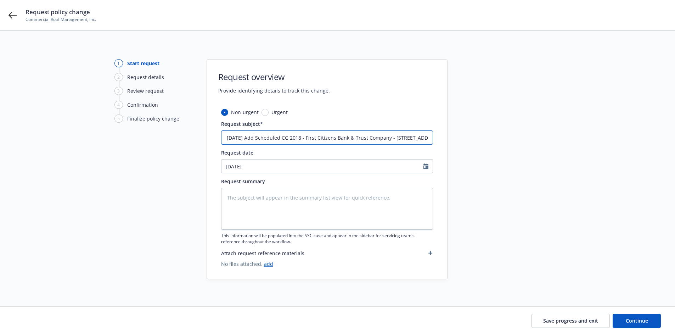
type input "Effective [DATE] Add Scheduled CG 2018 - First Citizens Bank & Trust Company - …"
type textarea "x"
type input "Effective [DATE] Add Scheduled CG 2018 - First Citizens Bank & Trust Company - …"
type textarea "x"
type input "Effective [DATE] Add Scheduled CG 2018 - First Citizens Bank & Trust Company - …"
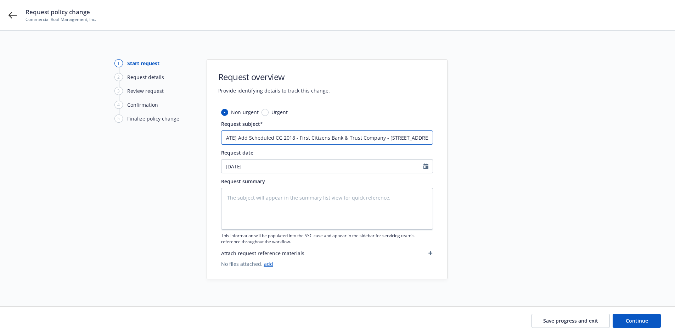
type textarea "x"
type input "Effective [DATE] Add Scheduled CG 2018 - First Citizens Bank & Trust Company - …"
type textarea "x"
type input "Effective [DATE] Add Scheduled CG 2018 - First Citizens Bank & Trust Company - …"
type textarea "x"
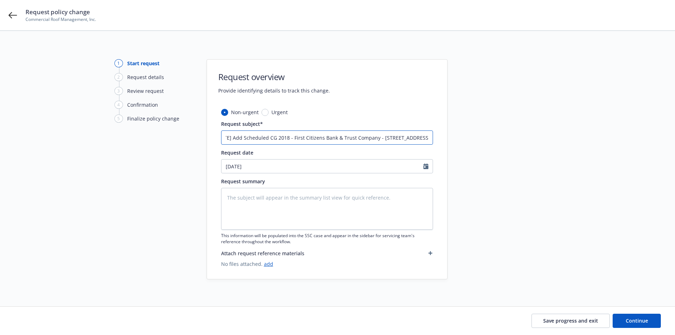
type input "Effective [DATE] Add Scheduled CG 2018 - First Citizens Bank & Trust Company - …"
type textarea "x"
type input "Effective [DATE] Add Scheduled CG 2018 - First Citizens Bank & Trust Company - …"
type textarea "x"
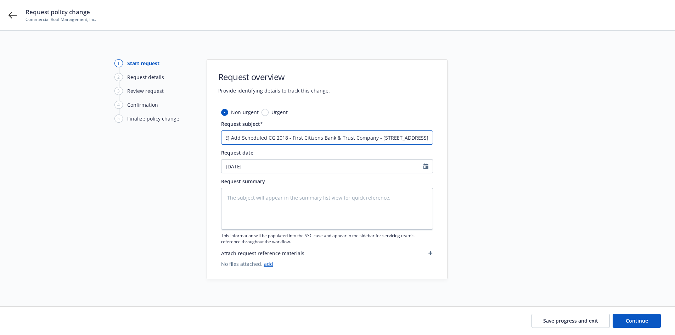
type input "Effective [DATE] Add Scheduled CG 2018 - First Citizens Bank & Trust Company - …"
type textarea "x"
type input "Effective [DATE] Add Scheduled CG 2018 - First Citizens Bank & Trust Company - …"
type textarea "x"
type input "Effective [DATE] Add Scheduled CG 2018 - First Citizens Bank & Trust Company - …"
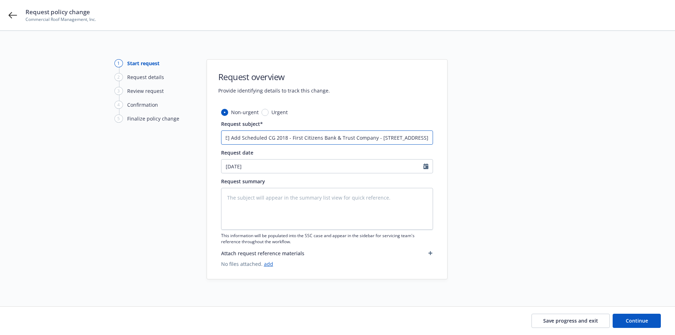
type textarea "x"
type input "Effective [DATE] Add Scheduled CG 2018 - First Citizens Bank & Trust Company - …"
type textarea "x"
type input "Effective [DATE] Add Scheduled CG 2018 - First Citizens Bank & Trust Company - …"
type textarea "x"
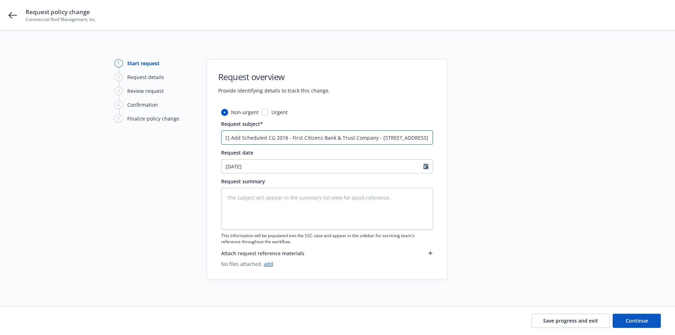
type input "Effective [DATE] Add Scheduled CG 2018 - First Citizens Bank & Trust Company - …"
drag, startPoint x: 257, startPoint y: 138, endPoint x: 247, endPoint y: 138, distance: 9.9
click at [247, 138] on input "Effective [DATE] Add Scheduled CG 2018 - First Citizens Bank & Trust Company - …" at bounding box center [327, 137] width 212 height 14
type textarea "x"
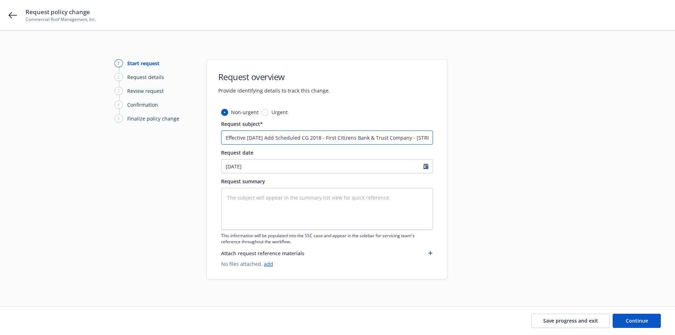
type input "Effective 125 Add Scheduled CG 2018 - First Citizens Bank & Trust Company - [ST…"
type textarea "x"
type input "Effective 1025 Add Scheduled CG 2018 - First Citizens Bank & Trust Company - [S…"
type textarea "x"
type input "Effective 10.25 Add Scheduled CG 2018 - First Citizens Bank & Trust Company - […"
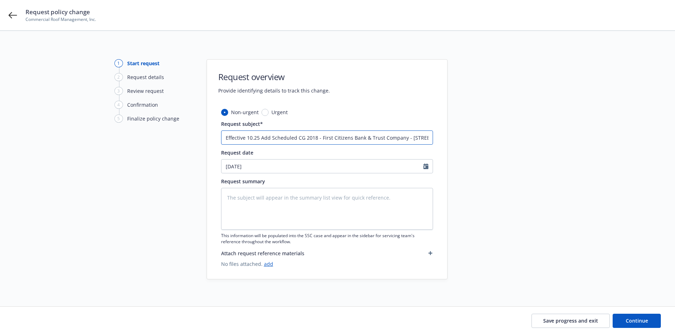
type textarea "x"
type input "Effective 10.025 Add Scheduled CG 2018 - First Citizens Bank & Trust Company - …"
type textarea "x"
type input "Effective 10.0125 Add Scheduled CG 2018 - First Citizens Bank & Trust Company -…"
type textarea "x"
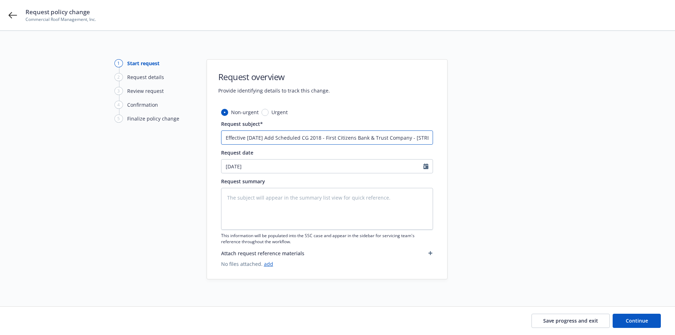
scroll to position [0, 77]
drag, startPoint x: 224, startPoint y: 136, endPoint x: 515, endPoint y: 162, distance: 291.8
click at [515, 162] on div "1 Start request 2 Request details 3 Review request 4 Confirmation 5 Finalize po…" at bounding box center [338, 169] width 658 height 220
type input "Effective [DATE] Add Scheduled CG 2018 - First Citizens Bank & Trust Company - …"
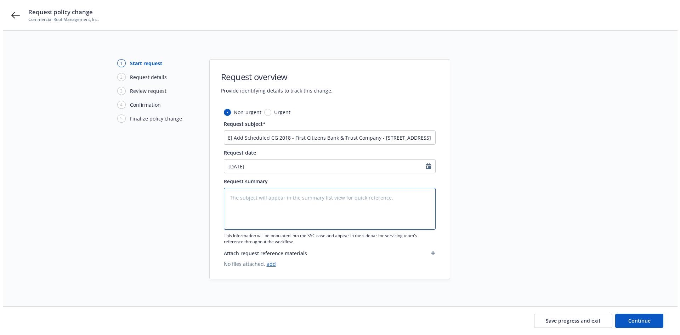
scroll to position [0, 0]
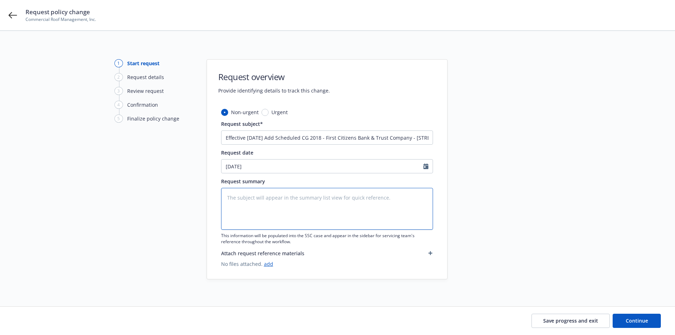
click at [305, 200] on textarea at bounding box center [327, 209] width 212 height 42
paste textarea "Effective [DATE] Add Scheduled CG 2018 - First Citizens Bank & Trust Company - …"
type textarea "x"
type textarea "Effective [DATE] Add Scheduled CG 2018 - First Citizens Bank & Trust Company - …"
click at [424, 164] on icon "Calendar" at bounding box center [426, 166] width 5 height 6
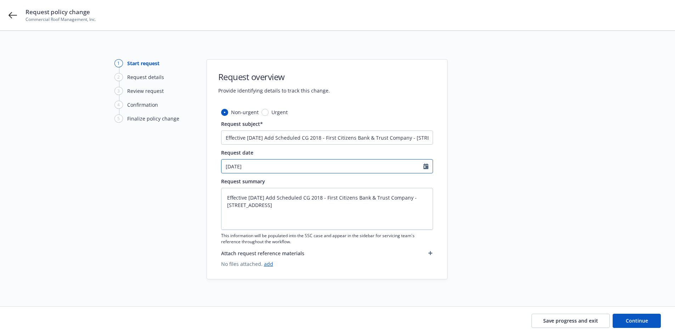
select select "10"
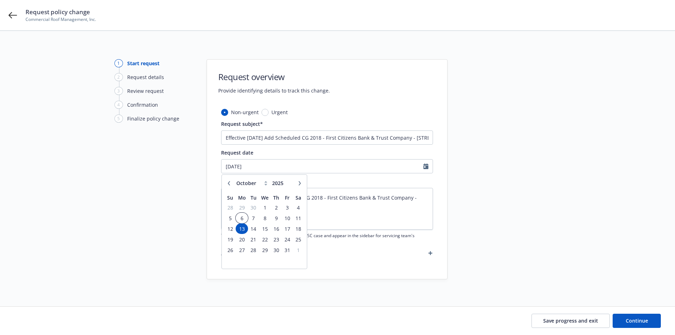
click at [241, 217] on span "6" at bounding box center [241, 218] width 11 height 9
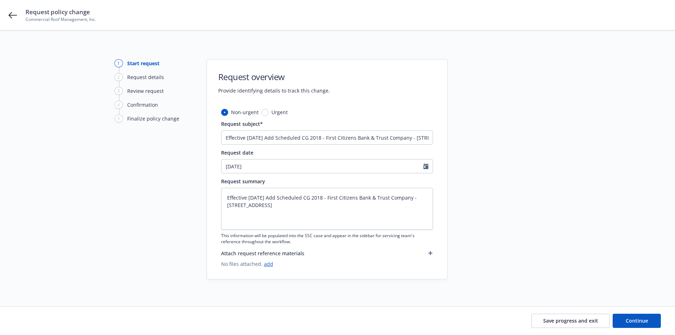
type textarea "x"
type input "[DATE]"
click at [431, 252] on button "button" at bounding box center [430, 253] width 5 height 9
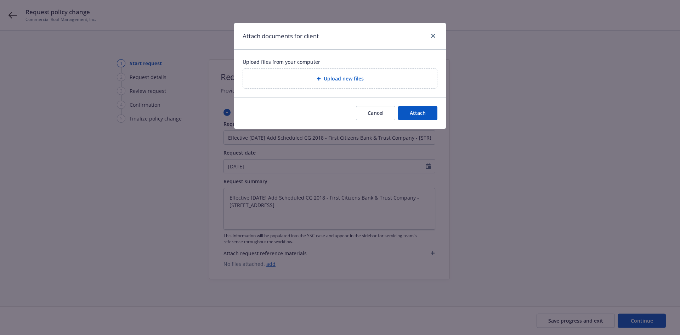
type textarea "x"
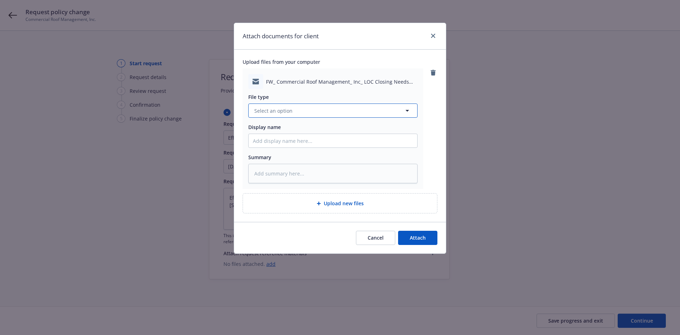
click at [273, 117] on button "Select an option" at bounding box center [332, 110] width 169 height 14
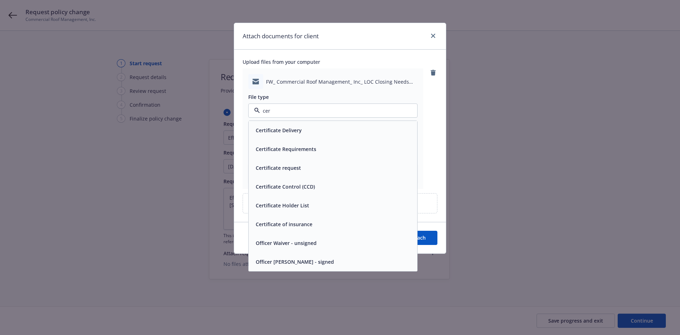
type input "cert"
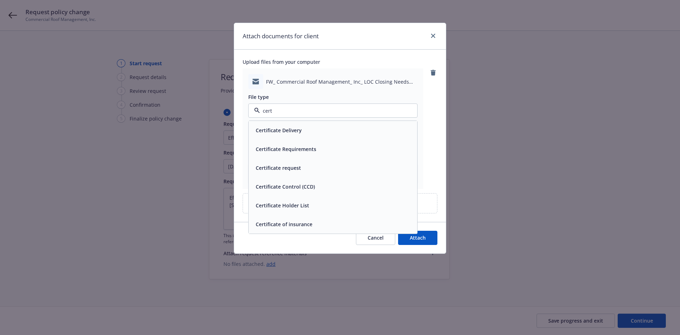
drag, startPoint x: 276, startPoint y: 169, endPoint x: 276, endPoint y: 163, distance: 6.0
click at [276, 169] on span "Certificate request" at bounding box center [278, 167] width 45 height 7
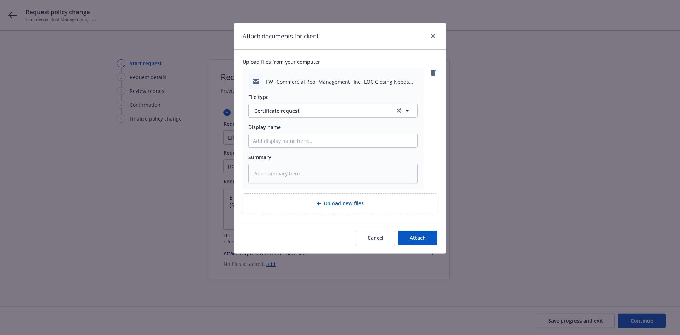
drag, startPoint x: 276, startPoint y: 151, endPoint x: 278, endPoint y: 142, distance: 8.3
click at [276, 149] on div "File type Certificate request Certificate request Display name Summary" at bounding box center [332, 136] width 169 height 94
click at [278, 140] on input "Display name" at bounding box center [333, 140] width 169 height 13
type textarea "x"
type input "R"
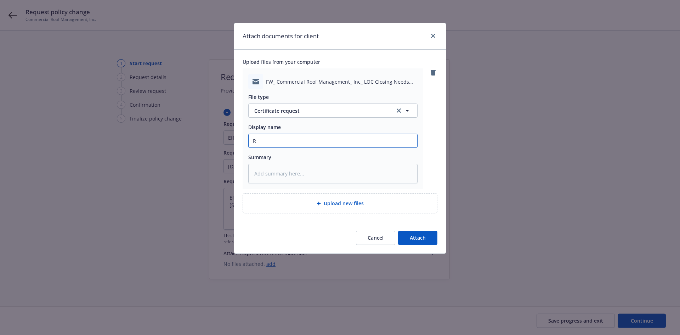
type textarea "x"
type input "F"
type textarea "x"
type input "F/"
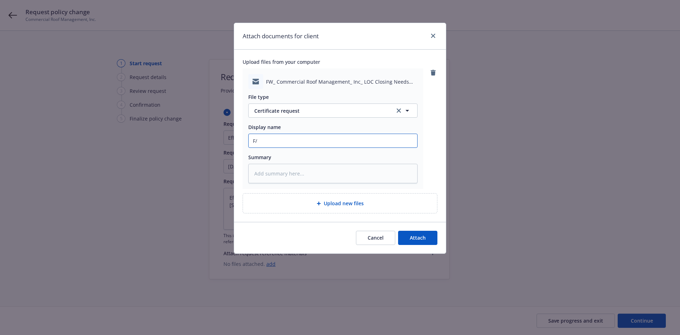
type textarea "x"
type input "F/I"
type textarea "x"
type input "F/In"
type textarea "x"
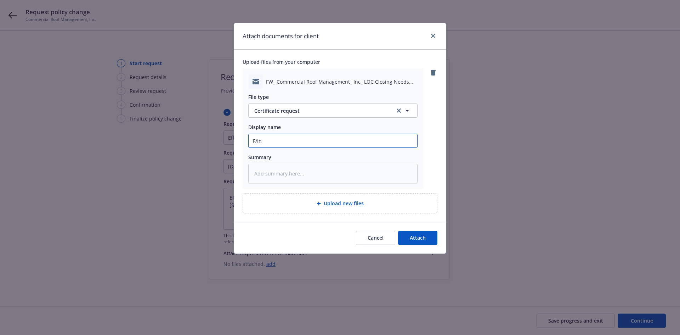
type input "F/Ins"
type textarea "x"
type input "F/Insu"
type textarea "x"
type input "F/Insur"
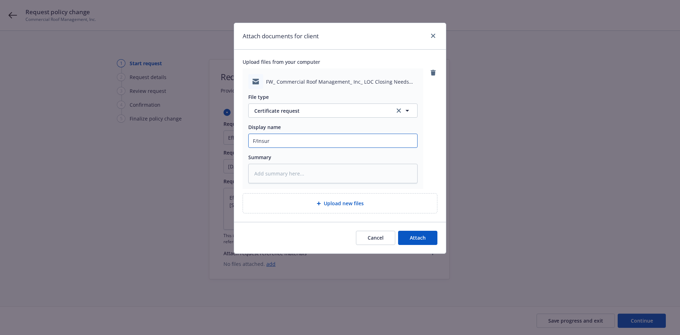
type textarea "x"
type input "F/Insure"
type textarea "x"
type input "F/Insured"
type textarea "x"
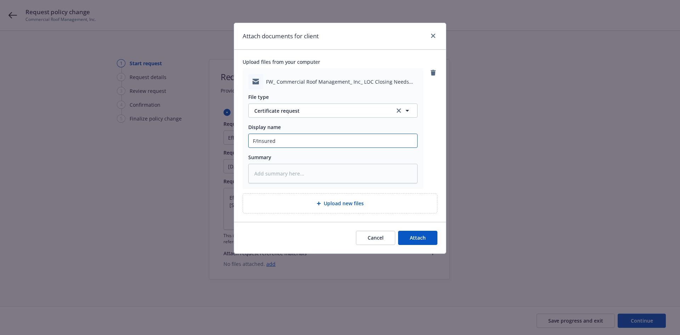
type input "F/Insured"
type textarea "x"
type input "F/Insured -"
type textarea "x"
type input "F/Insured -"
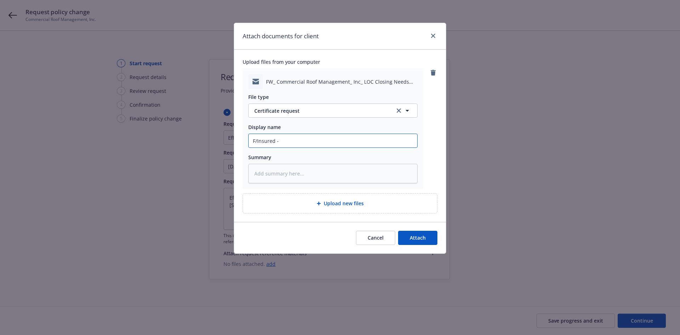
type textarea "x"
type input "F/Insured - A"
type textarea "x"
type input "F/Insured - Ad"
type textarea "x"
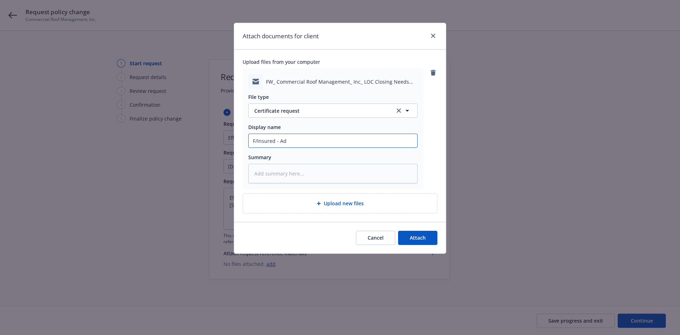
type input "F/Insured - Add"
type textarea "x"
type input "F/Insured - Add"
click at [370, 147] on input "F/Insured - Add" at bounding box center [333, 140] width 169 height 13
paste input "First Citizens Bank & Trust Company Loan Servicing Department-DAC20 P.O. [GEOGR…"
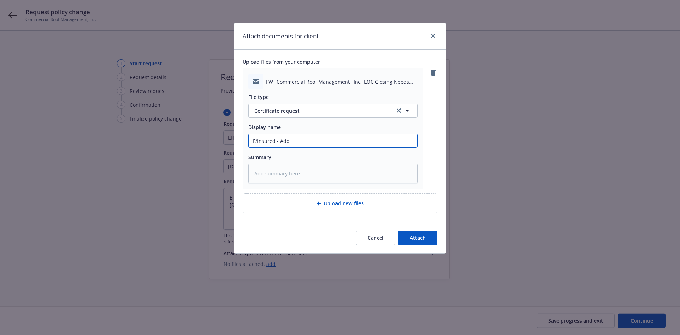
type textarea "x"
type input "F/Insured - Add First Citizens Bank & Trust Company Loan Servicing Department-D…"
type textarea "x"
type input "F/Insured - Add First Citizens Bank & Trust Company Loan Servicing Department-D…"
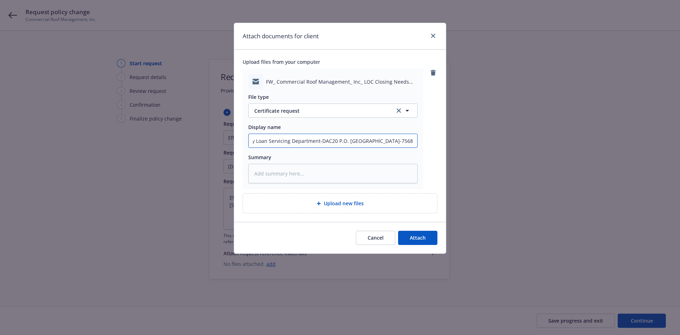
type textarea "x"
type input "F/Insured - Add First Citizens Bank & Trust Company Loan Servicing Department-D…"
type textarea "x"
type input "F/Insured - Add First Citizens Bank & Trust Company Loan Servicing Department-D…"
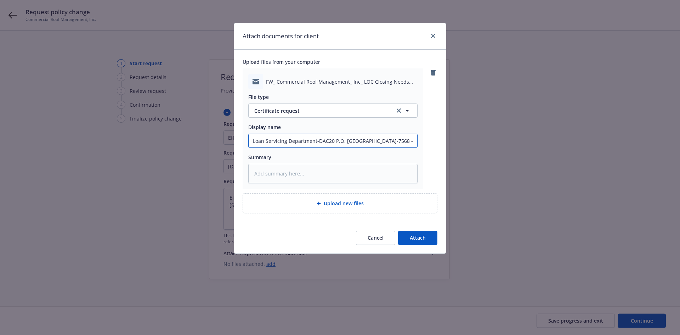
type textarea "x"
type input "F/Insured - Add First Citizens Bank & Trust Company Loan Servicing Department-D…"
type textarea "x"
type input "F/Insured - Add First Citizens Bank & Trust Company Loan Servicing Department-D…"
type textarea "x"
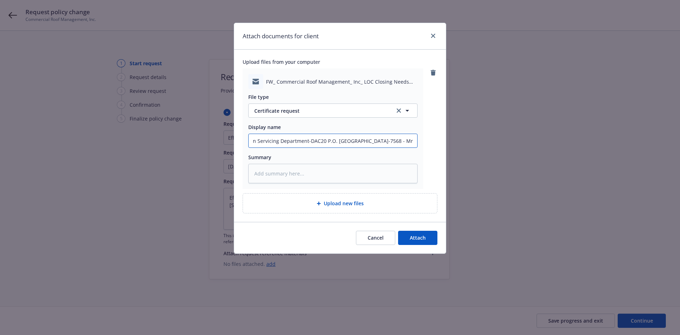
type input "F/Insured - Add First Citizens Bank & Trust Company Loan Servicing Department-D…"
type textarea "x"
type input "F/Insured - Add First Citizens Bank & Trust Company Loan Servicing Department-D…"
type textarea "x"
type input "F/Insured - Add First Citizens Bank & Trust Company Loan Servicing Department-D…"
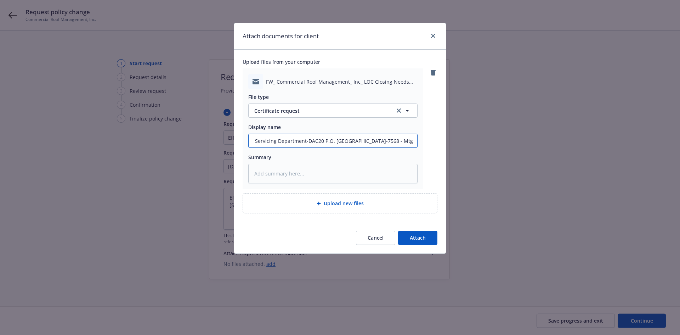
type textarea "x"
type input "F/Insured - Add First Citizens Bank & Trust Company Loan Servicing Department-D…"
type textarea "x"
drag, startPoint x: 254, startPoint y: 141, endPoint x: 539, endPoint y: 149, distance: 285.8
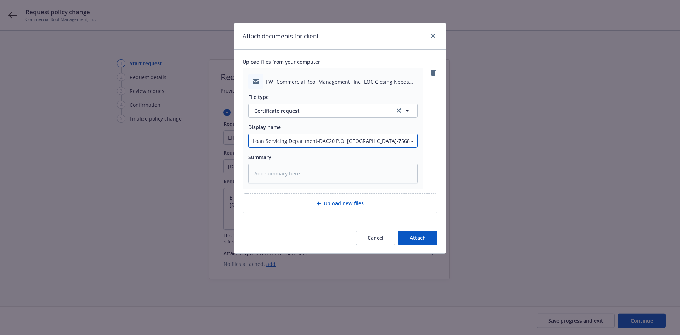
click at [539, 149] on div "Attach documents for client Upload files from your computer FW_ Commercial Roof…" at bounding box center [340, 167] width 680 height 335
click at [356, 171] on textarea at bounding box center [332, 173] width 169 height 19
paste textarea "F/Insured - Add - AI/CG2018 - First Citizens Bank & Trust Company Loan Servicin…"
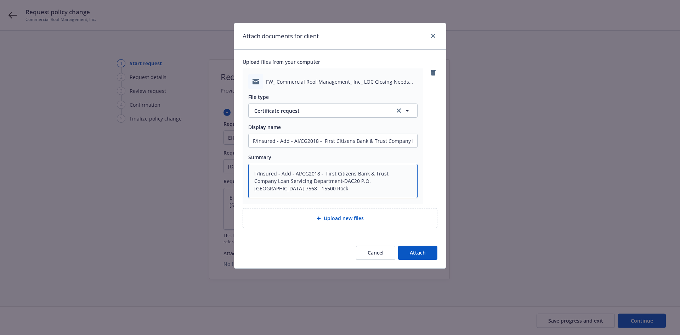
click at [325, 186] on textarea "F/Insured - Add - AI/CG2018 - First Citizens Bank & Trust Company Loan Servicin…" at bounding box center [332, 181] width 169 height 34
drag, startPoint x: 389, startPoint y: 194, endPoint x: 211, endPoint y: 168, distance: 179.8
click at [211, 168] on div "Attach documents for client Upload files from your computer FW_ Commercial Roof…" at bounding box center [340, 167] width 680 height 335
click at [346, 185] on textarea "F/Insured - Add - AI/CG2018 - First Citizens Bank & Trust Company Loan Servicin…" at bounding box center [332, 181] width 169 height 34
click at [282, 176] on textarea "F/Insured - Add - AI/CG2018 - First Citizens Bank & Trust Company Loan Servicin…" at bounding box center [332, 181] width 169 height 34
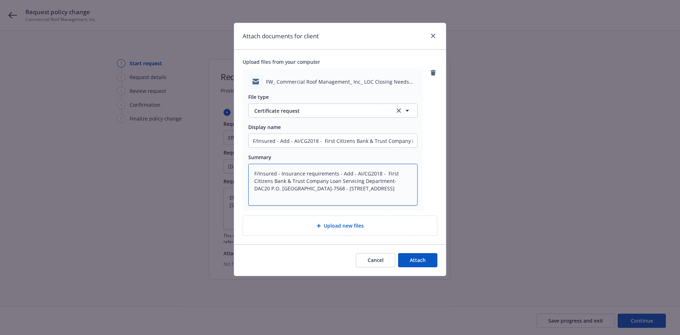
drag, startPoint x: 318, startPoint y: 196, endPoint x: 242, endPoint y: 166, distance: 81.4
click at [242, 166] on div "Upload files from your computer FW_ Commercial Roof Management_ Inc_ LOC Closin…" at bounding box center [340, 147] width 212 height 195
drag, startPoint x: 252, startPoint y: 139, endPoint x: 536, endPoint y: 147, distance: 284.3
click at [536, 147] on div "Attach documents for client Upload files from your computer FW_ Commercial Roof…" at bounding box center [340, 167] width 680 height 335
paste input "Insurance requirements - Add - AI/CG2018 - First Citizens Bank & Trust Company …"
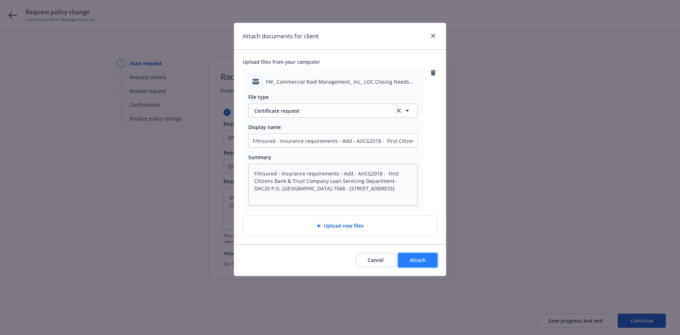
click at [419, 254] on button "Attach" at bounding box center [417, 260] width 39 height 14
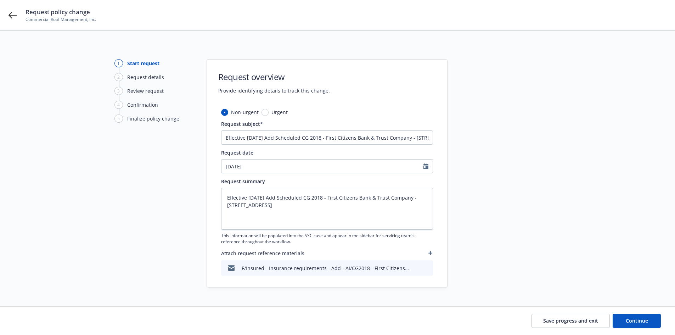
click at [430, 251] on icon "button" at bounding box center [431, 253] width 4 height 4
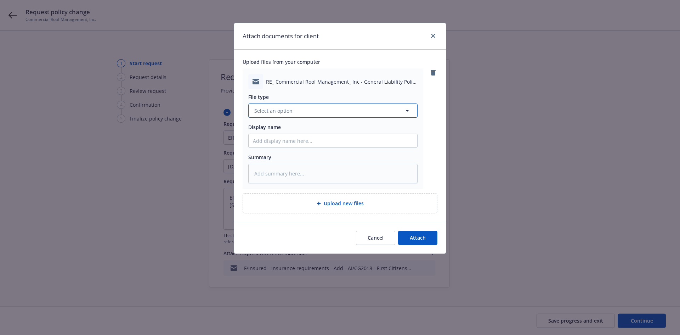
click at [313, 114] on button "Select an option" at bounding box center [332, 110] width 169 height 14
click at [306, 125] on div "Change request" at bounding box center [333, 130] width 160 height 10
click at [302, 138] on input "Display name" at bounding box center [333, 140] width 169 height 13
click at [285, 142] on input "T/" at bounding box center [333, 140] width 169 height 13
click at [295, 140] on input "T/Amwins ~" at bounding box center [333, 140] width 169 height 13
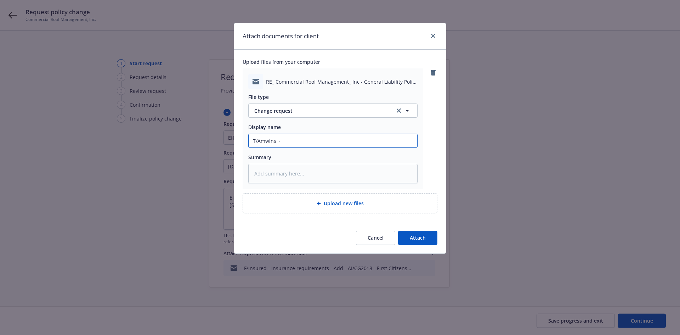
paste input "We received the AI CG2018 endorsement listing First Citizens Bank & Trust Compa…"
click at [415, 235] on span "Attach" at bounding box center [418, 237] width 16 height 7
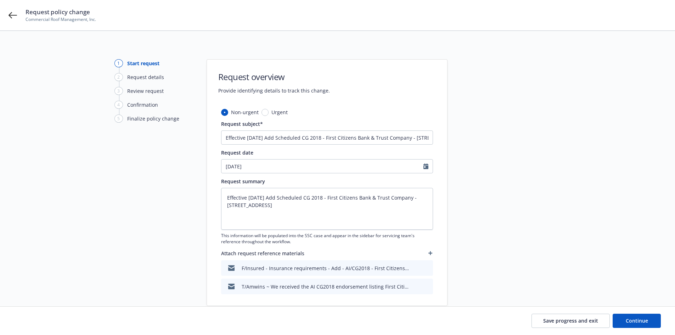
click at [430, 251] on button "button" at bounding box center [430, 253] width 5 height 9
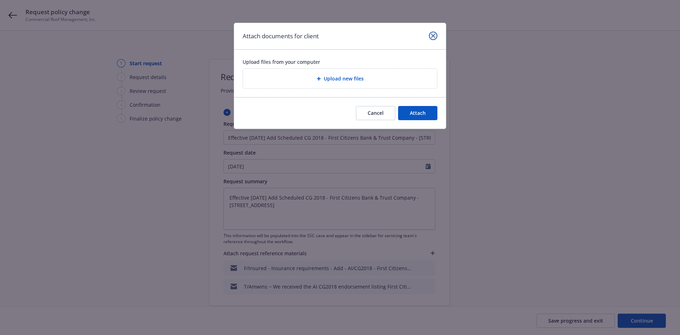
click at [433, 37] on icon "close" at bounding box center [433, 36] width 4 height 4
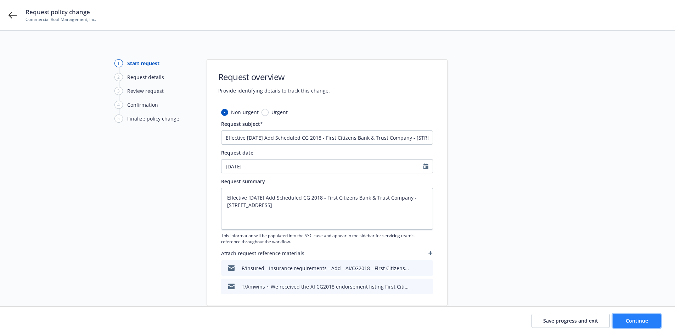
click at [637, 320] on span "Continue" at bounding box center [637, 320] width 22 height 7
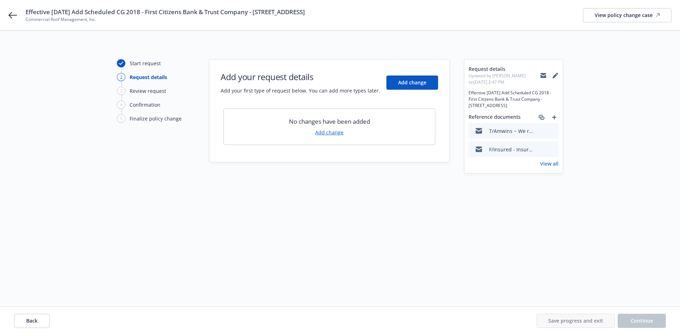
click at [331, 132] on link "Add change" at bounding box center [329, 132] width 28 height 7
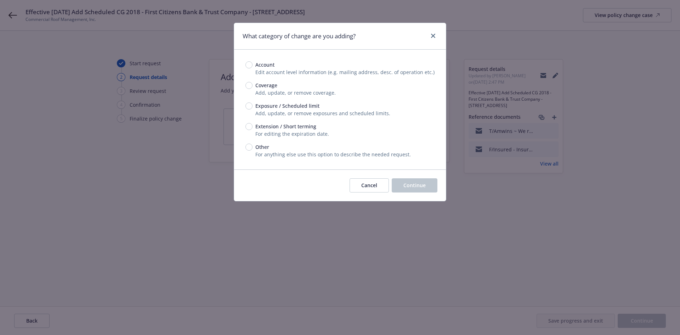
click at [265, 108] on span "Exposure / Scheduled limit" at bounding box center [288, 105] width 64 height 7
click at [253, 108] on input "Exposure / Scheduled limit" at bounding box center [249, 105] width 7 height 7
click at [254, 146] on span "Other" at bounding box center [261, 146] width 17 height 7
click at [253, 146] on input "Other" at bounding box center [249, 147] width 7 height 7
click at [422, 184] on span "Continue" at bounding box center [415, 185] width 22 height 7
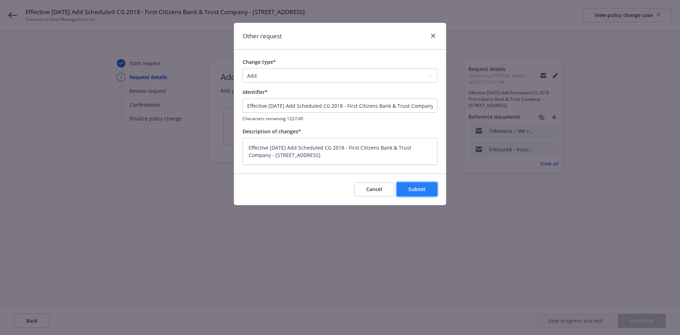
click at [425, 191] on span "Submit" at bounding box center [417, 189] width 17 height 7
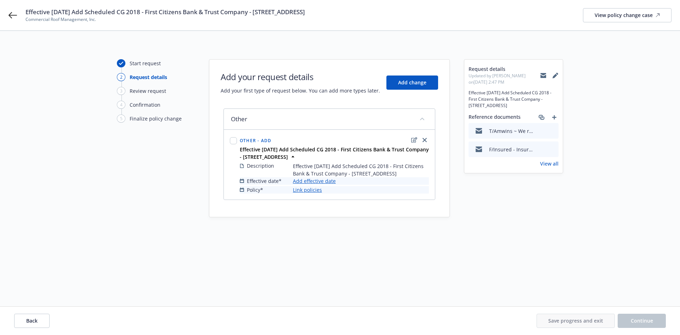
click at [326, 185] on link "Add effective date" at bounding box center [314, 180] width 43 height 7
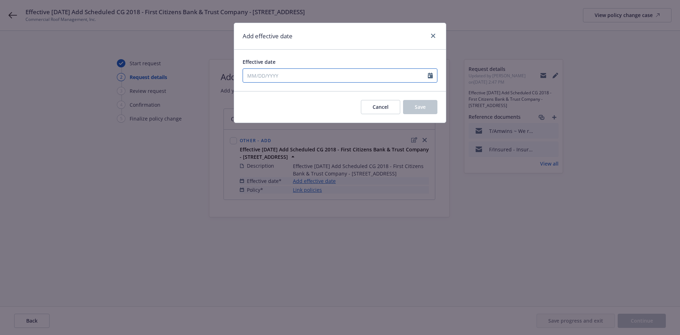
click at [431, 76] on icon "Calendar" at bounding box center [430, 76] width 5 height 6
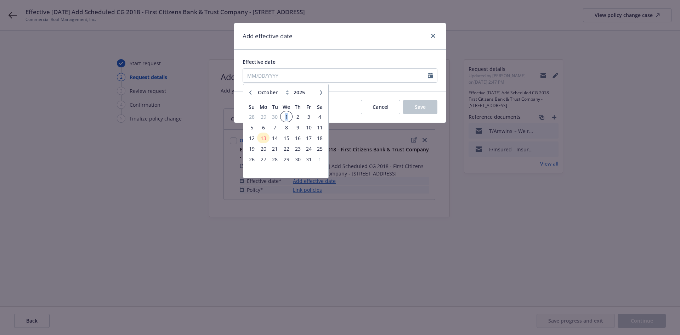
click at [286, 118] on span "1" at bounding box center [286, 116] width 10 height 9
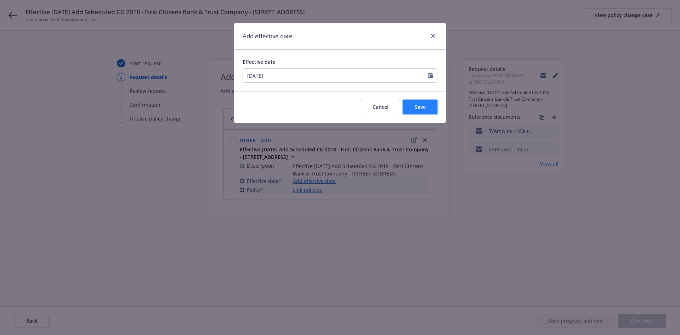
click at [423, 106] on span "Save" at bounding box center [420, 106] width 11 height 7
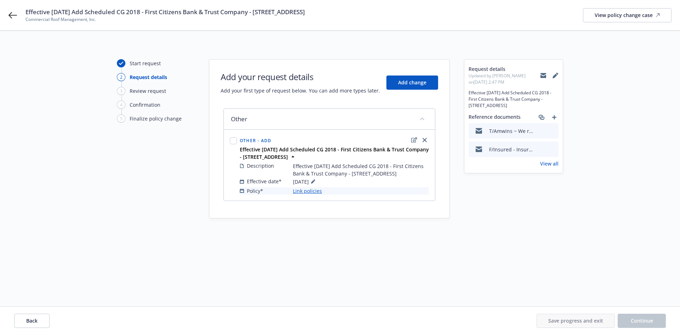
click at [301, 195] on link "Link policies" at bounding box center [307, 190] width 29 height 7
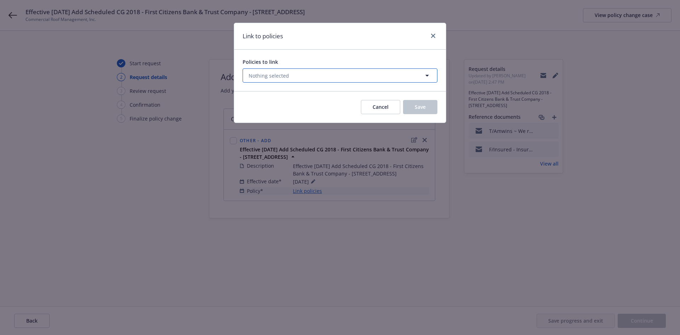
click at [427, 74] on icon "button" at bounding box center [427, 75] width 9 height 9
click at [376, 75] on button "Nothing selected" at bounding box center [340, 75] width 195 height 14
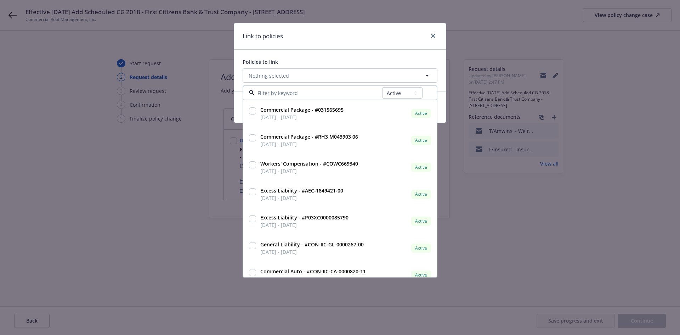
click at [334, 95] on input at bounding box center [319, 92] width 128 height 7
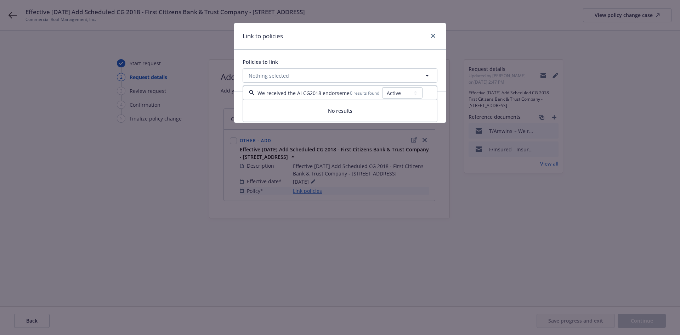
drag, startPoint x: 348, startPoint y: 92, endPoint x: 95, endPoint y: 71, distance: 254.3
click at [95, 71] on div "Link to policies Policies to link Nothing selected We received the AI CG2018 en…" at bounding box center [340, 167] width 680 height 335
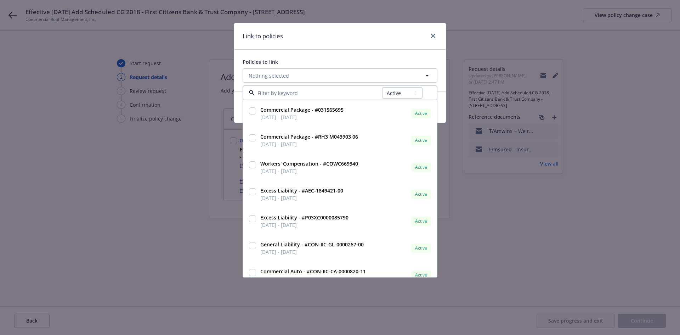
drag, startPoint x: 327, startPoint y: 93, endPoint x: 150, endPoint y: 78, distance: 178.6
click at [150, 78] on div "Link to policies Policies to link Nothing selected All Active Upcoming Expired …" at bounding box center [340, 167] width 680 height 335
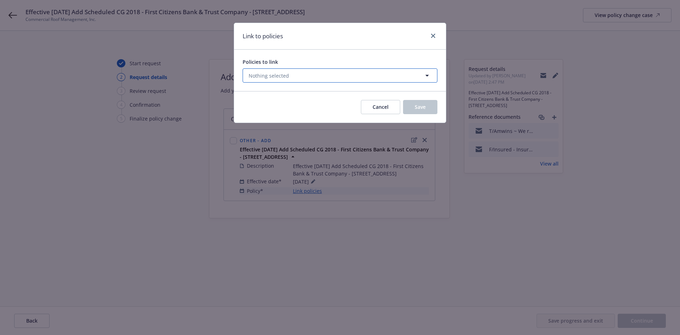
click at [355, 79] on button "Nothing selected" at bounding box center [340, 75] width 195 height 14
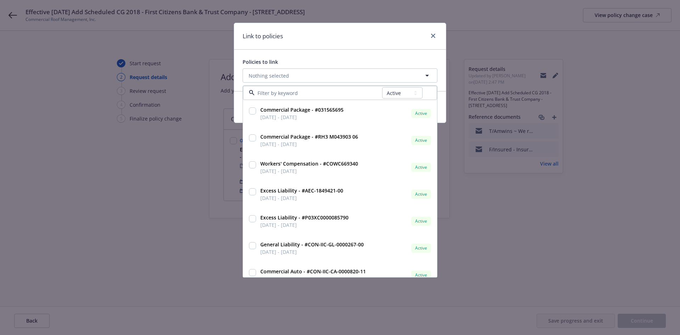
click at [317, 92] on input at bounding box center [319, 92] width 128 height 7
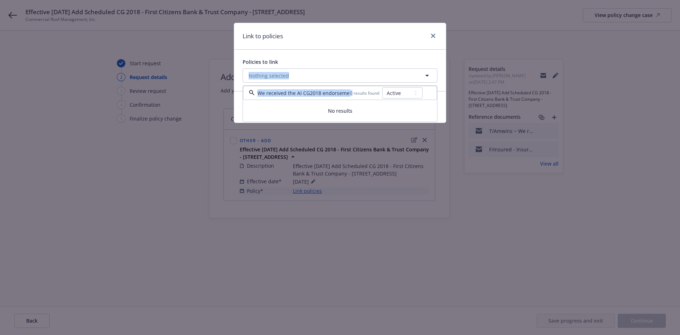
drag, startPoint x: 353, startPoint y: 94, endPoint x: 167, endPoint y: 89, distance: 185.4
click at [167, 89] on div "Link to policies Policies to link Nothing selected We received the AI CG2018 en…" at bounding box center [340, 167] width 680 height 335
click at [286, 77] on span "Nothing selected" at bounding box center [269, 75] width 40 height 7
click at [301, 75] on button "Nothing selected" at bounding box center [340, 75] width 195 height 14
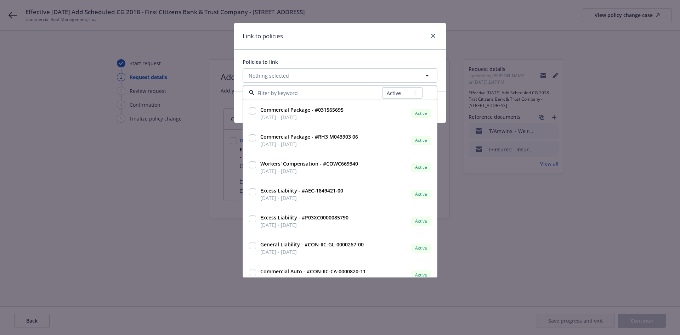
click at [299, 91] on input at bounding box center [319, 92] width 128 height 7
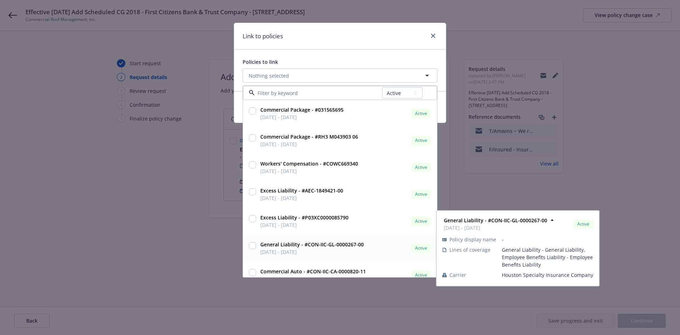
click at [250, 248] on input "checkbox" at bounding box center [252, 245] width 7 height 7
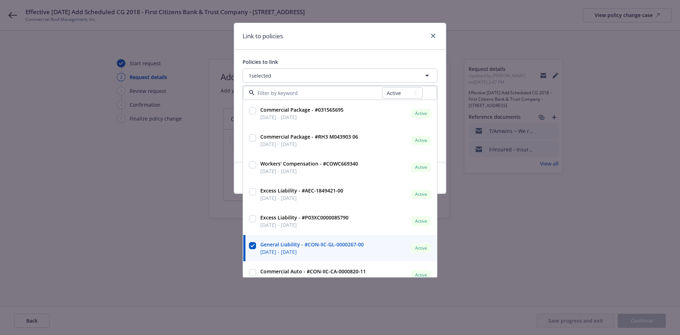
click at [336, 52] on div "Policies to link 1 selected All Active Upcoming Expired Cancelled Commercial Pa…" at bounding box center [340, 106] width 212 height 112
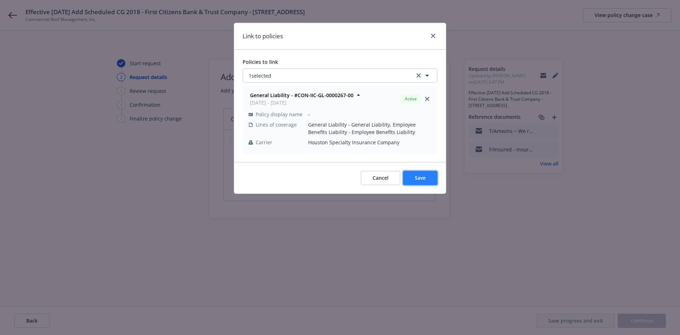
click at [427, 177] on button "Save" at bounding box center [420, 178] width 34 height 14
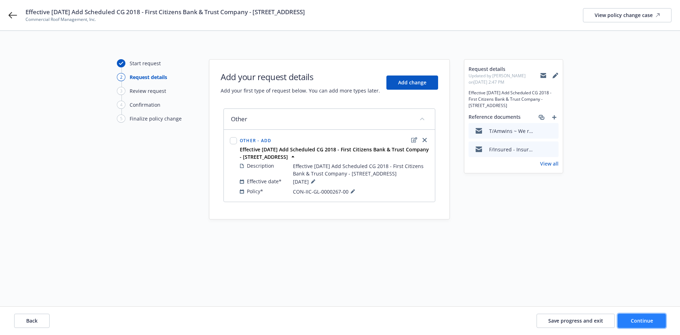
click at [632, 318] on span "Continue" at bounding box center [642, 320] width 22 height 7
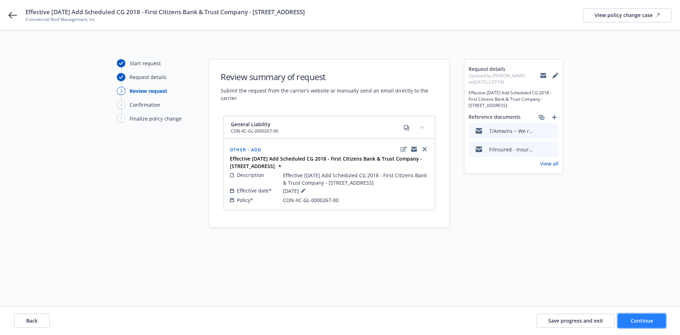
click at [644, 320] on span "Continue" at bounding box center [642, 320] width 22 height 7
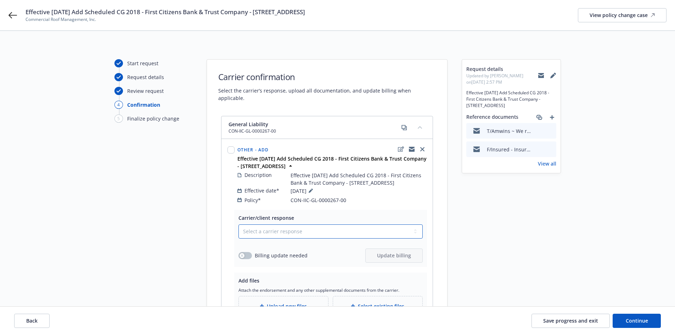
click at [325, 233] on select "Select a carrier response Accepted Accepted with revision No endorsement needed…" at bounding box center [331, 231] width 184 height 14
click at [239, 224] on select "Select a carrier response Accepted Accepted with revision No endorsement needed…" at bounding box center [331, 231] width 184 height 14
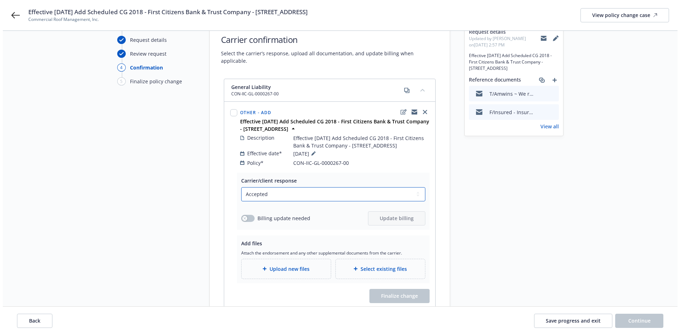
scroll to position [86, 0]
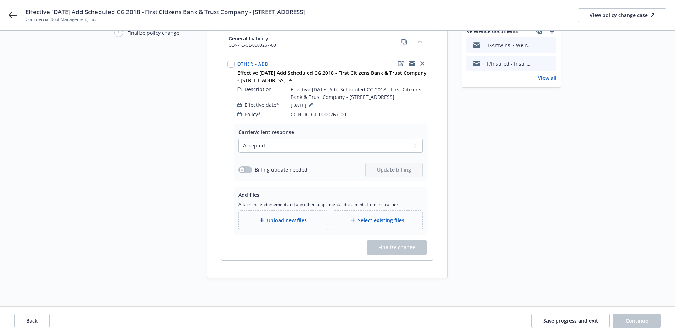
click at [306, 220] on span "Upload new files" at bounding box center [287, 220] width 40 height 7
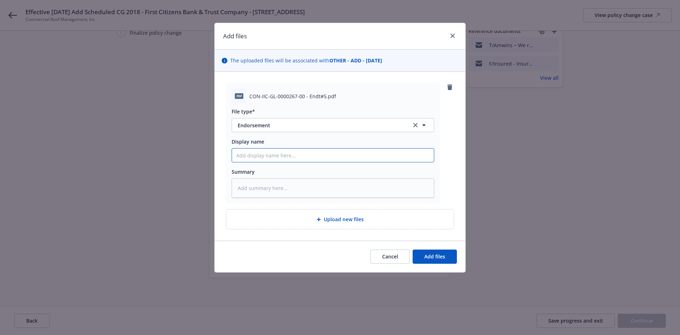
click at [293, 154] on input "Display name" at bounding box center [333, 155] width 202 height 13
paste input "CON-IIC-GL-0000267-00"
drag, startPoint x: 299, startPoint y: 153, endPoint x: 155, endPoint y: 157, distance: 145.0
click at [155, 157] on div "Add files The uploaded files will be associated with OTHER - ADD - [DATE] pdf C…" at bounding box center [340, 167] width 680 height 335
click at [297, 159] on input "CON-IIC-GL-0000267-00" at bounding box center [333, 155] width 202 height 13
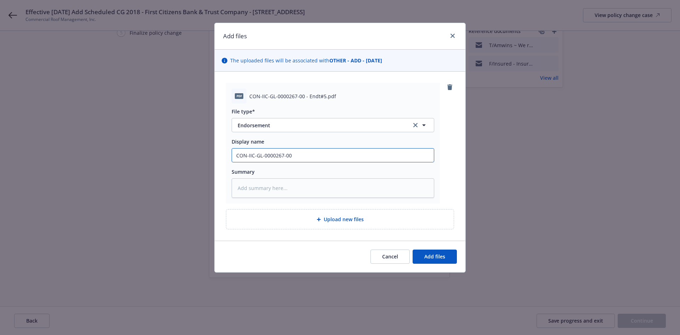
drag, startPoint x: 305, startPoint y: 154, endPoint x: 153, endPoint y: 155, distance: 151.3
click at [155, 155] on div "Add files The uploaded files will be associated with OTHER - ADD - [DATE] pdf C…" at bounding box center [340, 167] width 680 height 335
paste input "ADDED: Per attached with respects to: First Citizens Bank & Trust Company CG 20…"
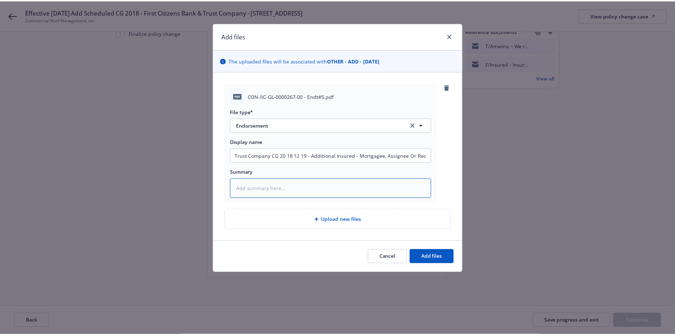
scroll to position [0, 0]
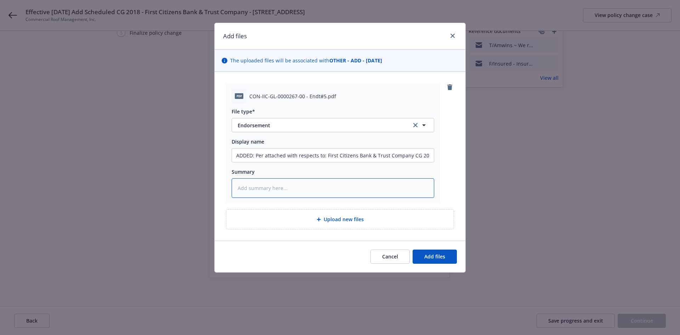
click at [346, 189] on textarea at bounding box center [333, 187] width 203 height 19
paste textarea "ADDED: Per attached with respects to: First Citizens Bank & Trust Company CG 20…"
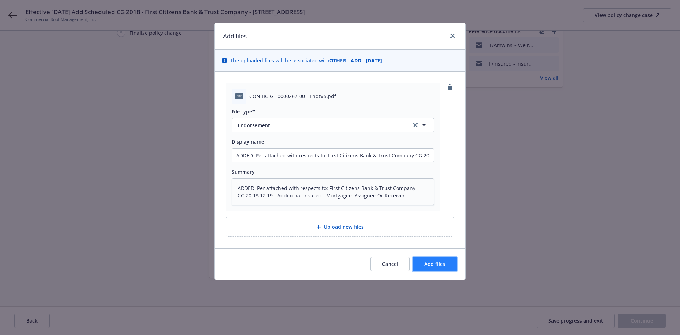
click at [433, 261] on span "Add files" at bounding box center [435, 264] width 21 height 7
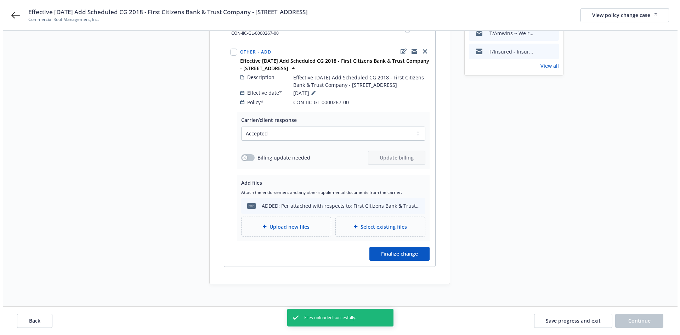
scroll to position [104, 0]
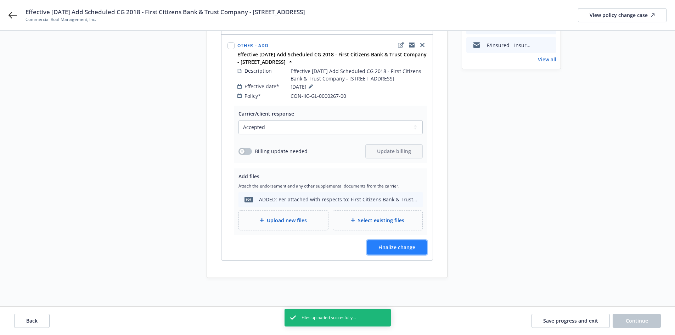
click at [397, 248] on span "Finalize change" at bounding box center [397, 247] width 37 height 7
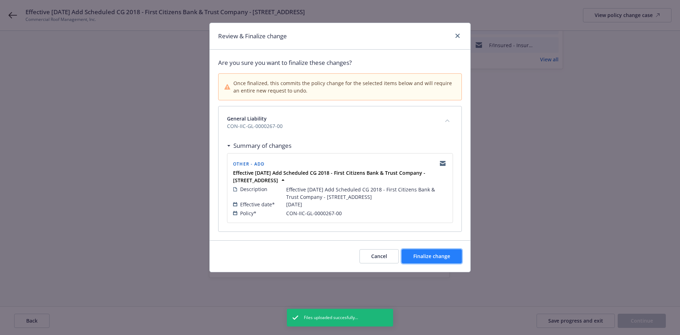
click at [429, 256] on span "Finalize change" at bounding box center [432, 256] width 37 height 7
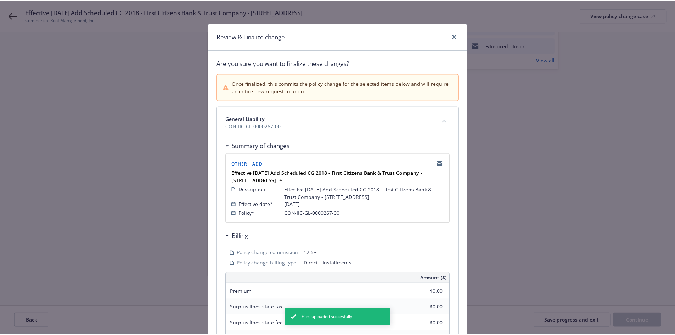
scroll to position [96, 0]
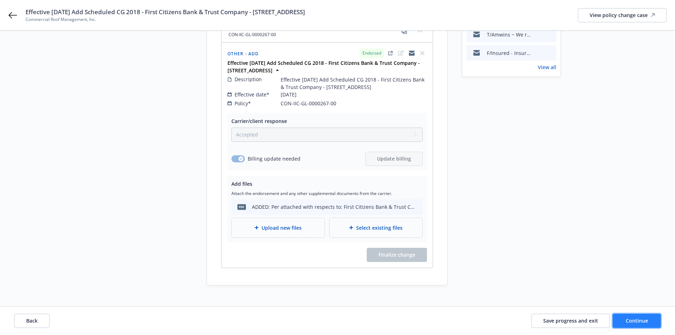
click at [628, 317] on button "Continue" at bounding box center [637, 321] width 48 height 14
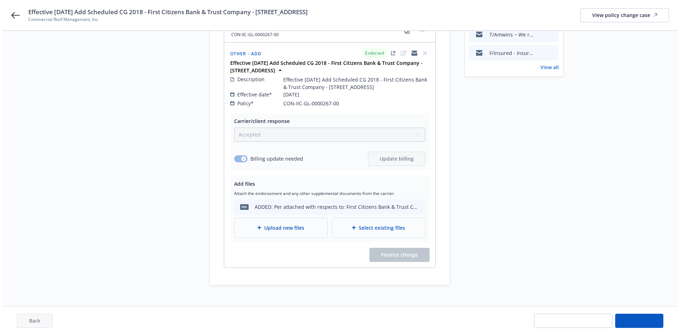
scroll to position [0, 0]
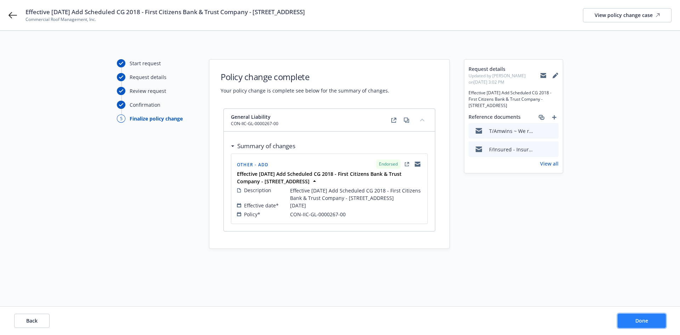
click at [644, 320] on span "Done" at bounding box center [642, 320] width 13 height 7
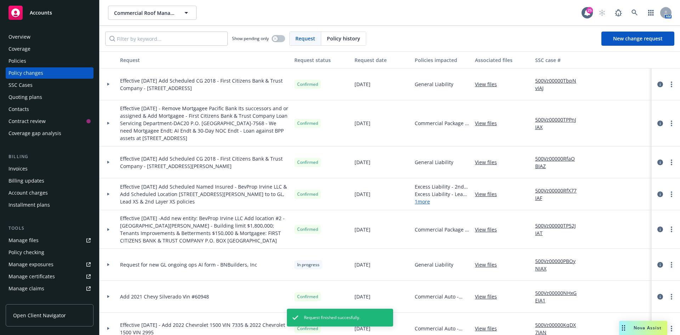
click at [40, 15] on span "Accounts" at bounding box center [41, 13] width 22 height 6
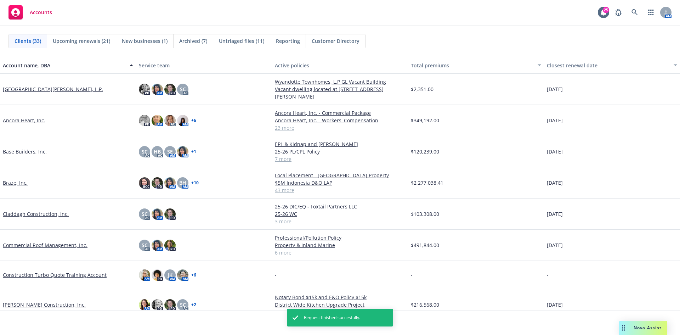
click at [43, 244] on link "Commercial Roof Management, Inc." at bounding box center [45, 244] width 85 height 7
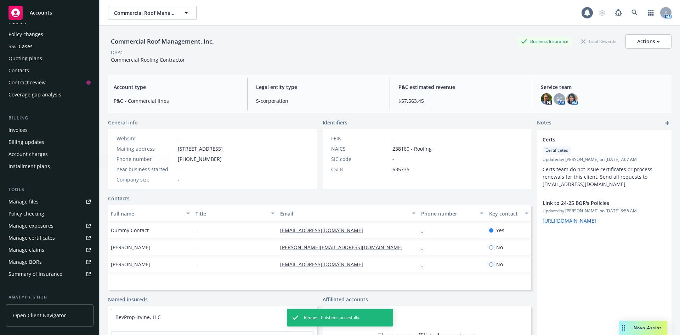
scroll to position [106, 0]
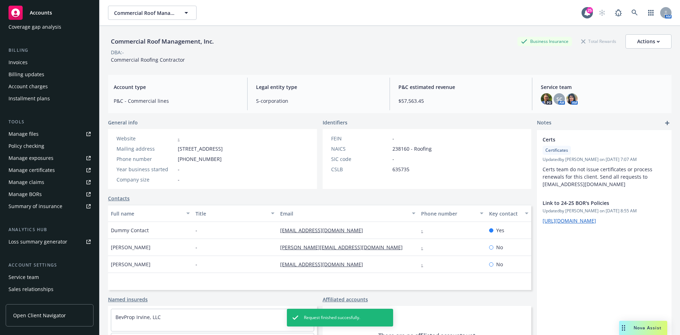
click at [21, 134] on div "Manage files" at bounding box center [24, 133] width 30 height 11
